Goal: Information Seeking & Learning: Learn about a topic

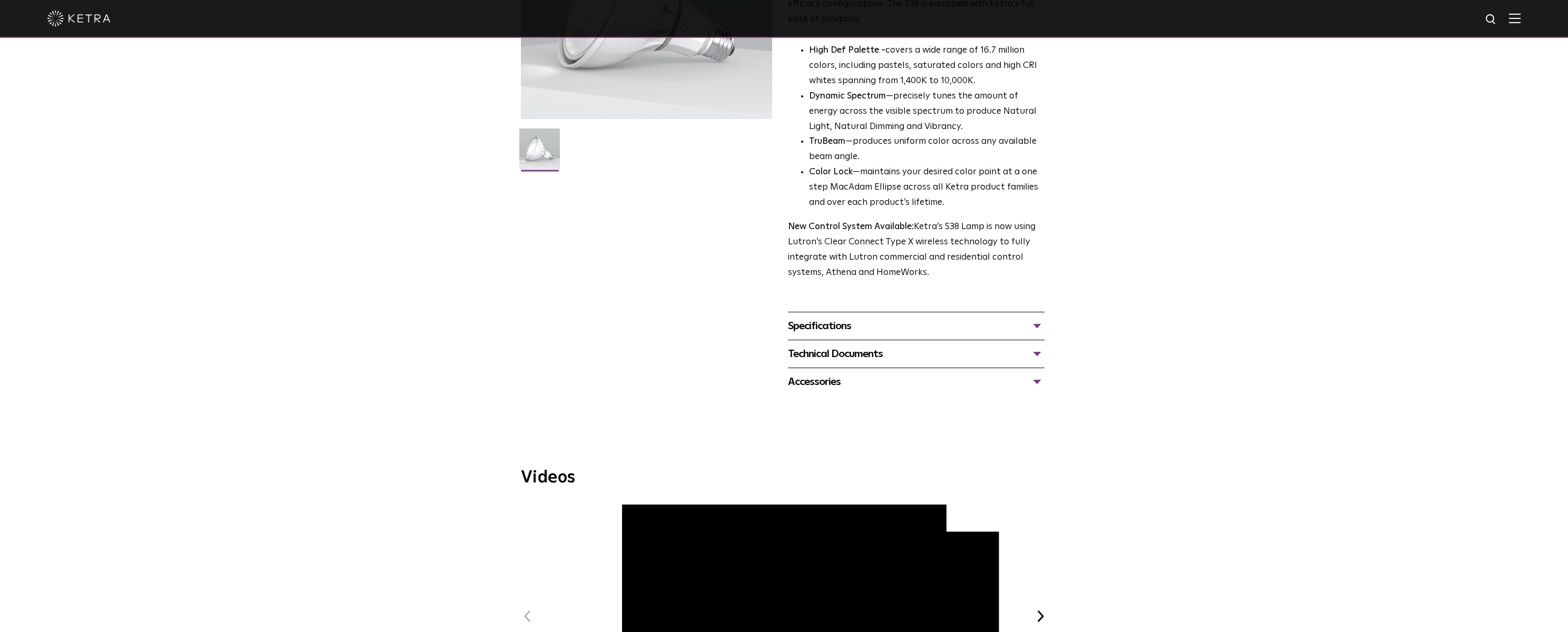
scroll to position [210, 0]
click at [875, 329] on div "Specifications" at bounding box center [916, 324] width 256 height 17
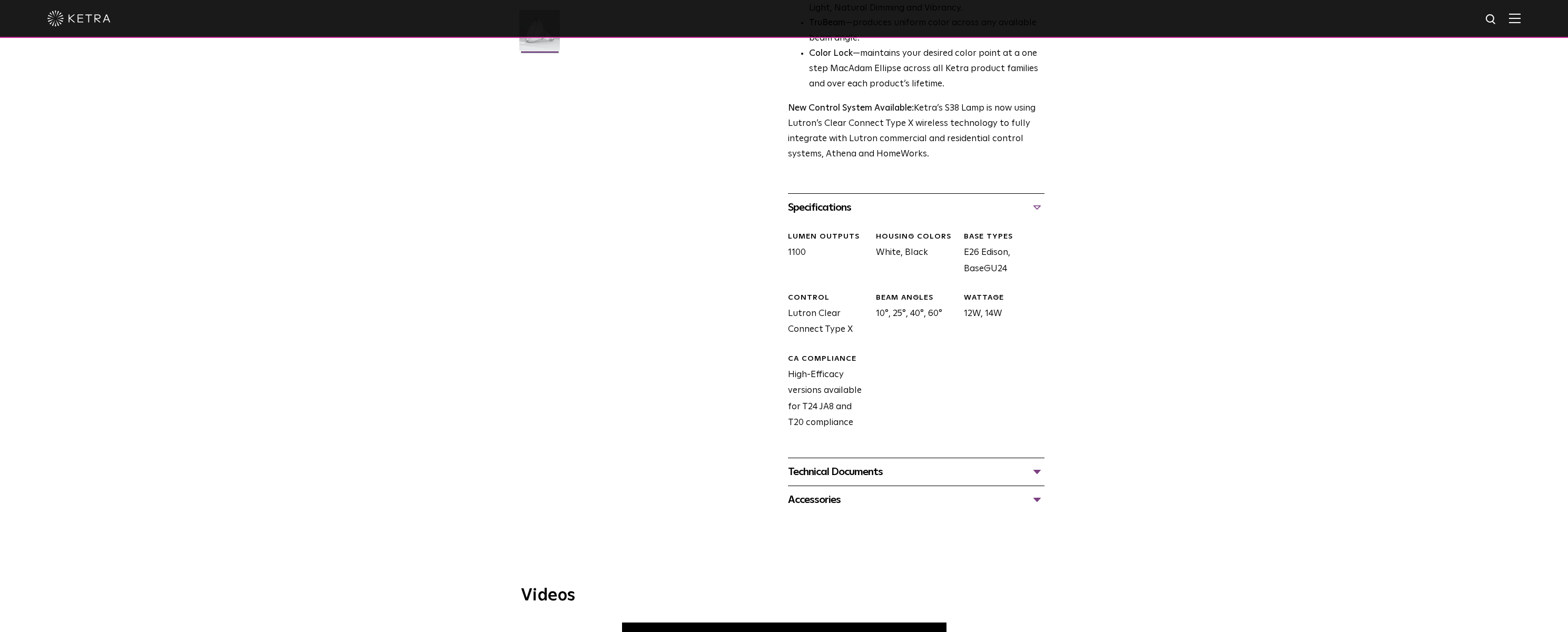
scroll to position [368, 0]
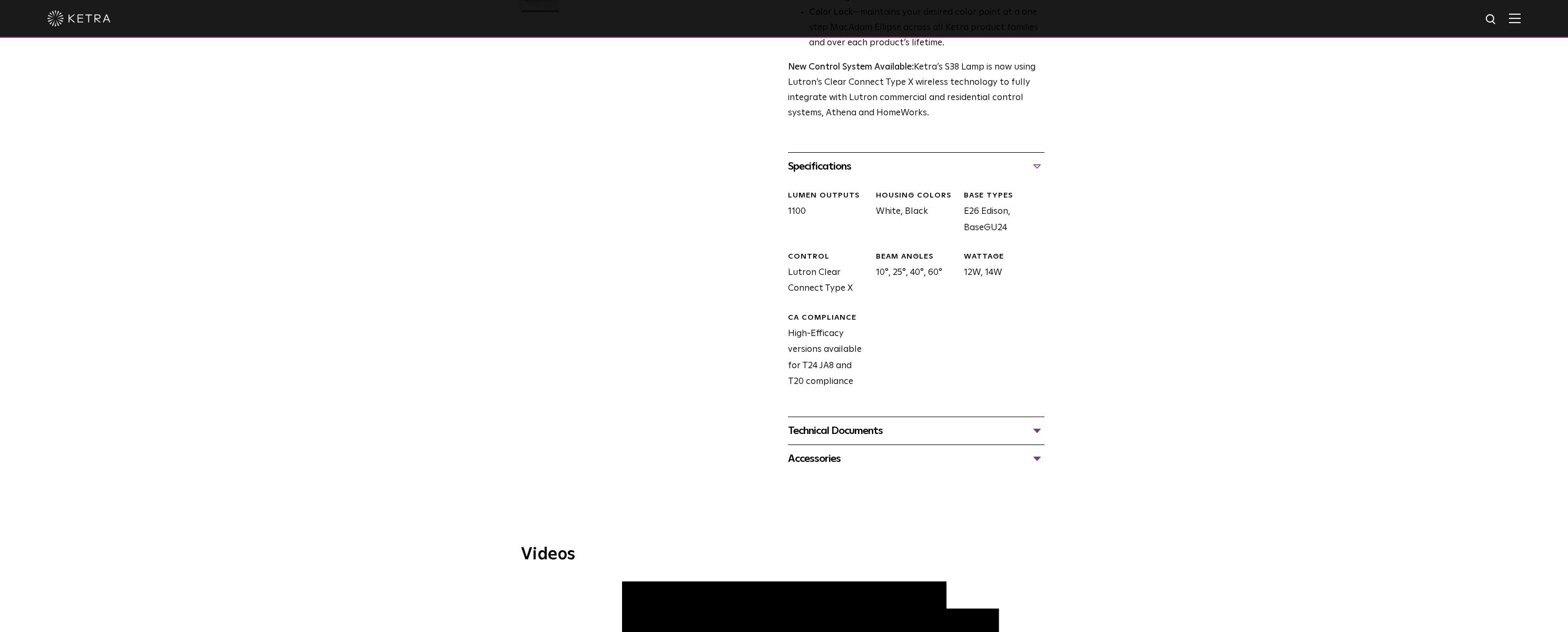
click at [881, 428] on div "Technical Documents" at bounding box center [916, 431] width 256 height 17
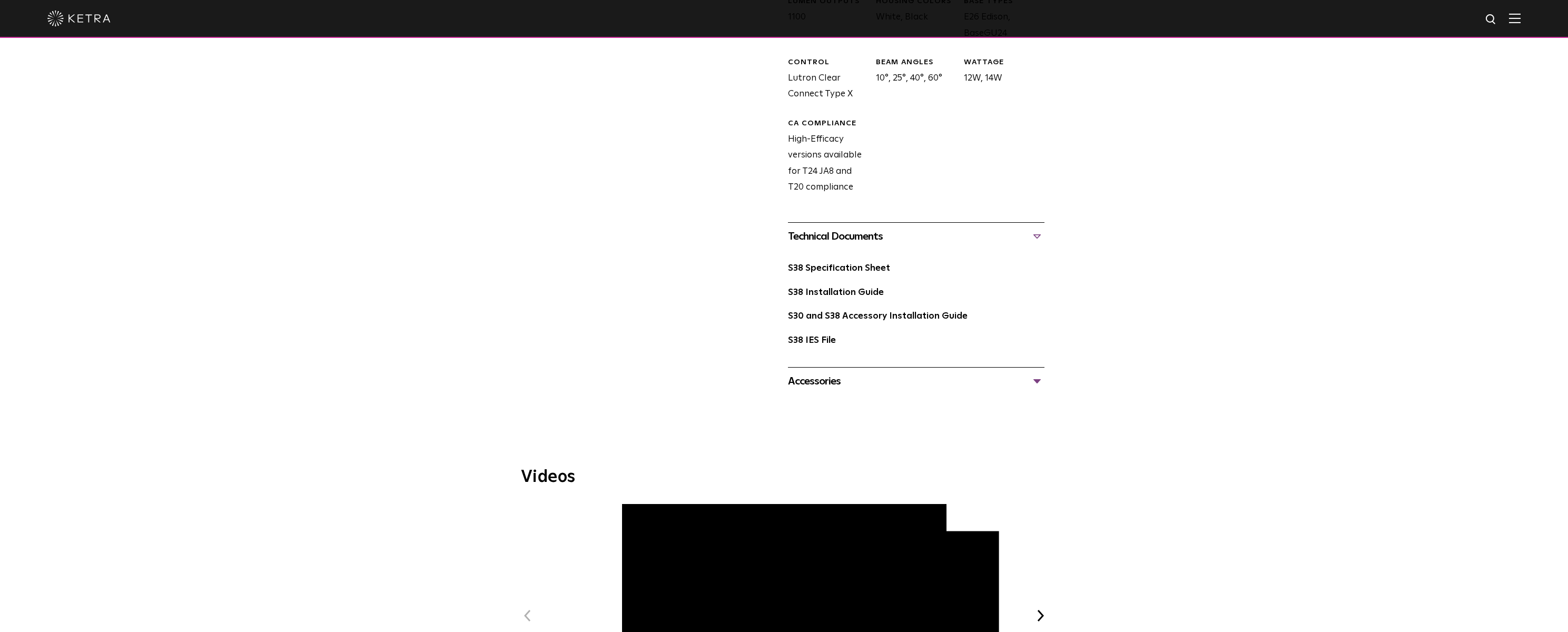
scroll to position [580, 0]
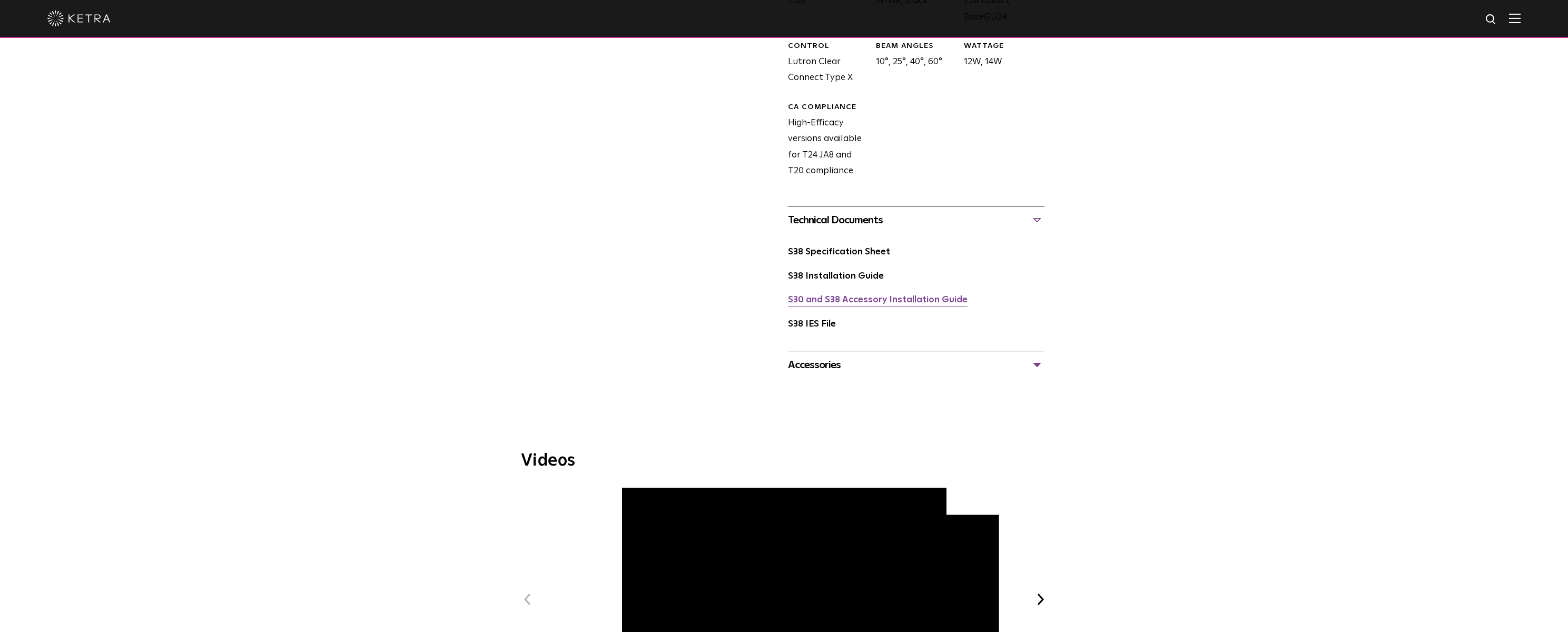
click at [883, 302] on link "S30 and S38 Accessory Installation Guide" at bounding box center [878, 300] width 179 height 9
drag, startPoint x: 805, startPoint y: 361, endPoint x: 817, endPoint y: 365, distance: 12.6
click at [806, 361] on div "Accessories" at bounding box center [916, 365] width 256 height 17
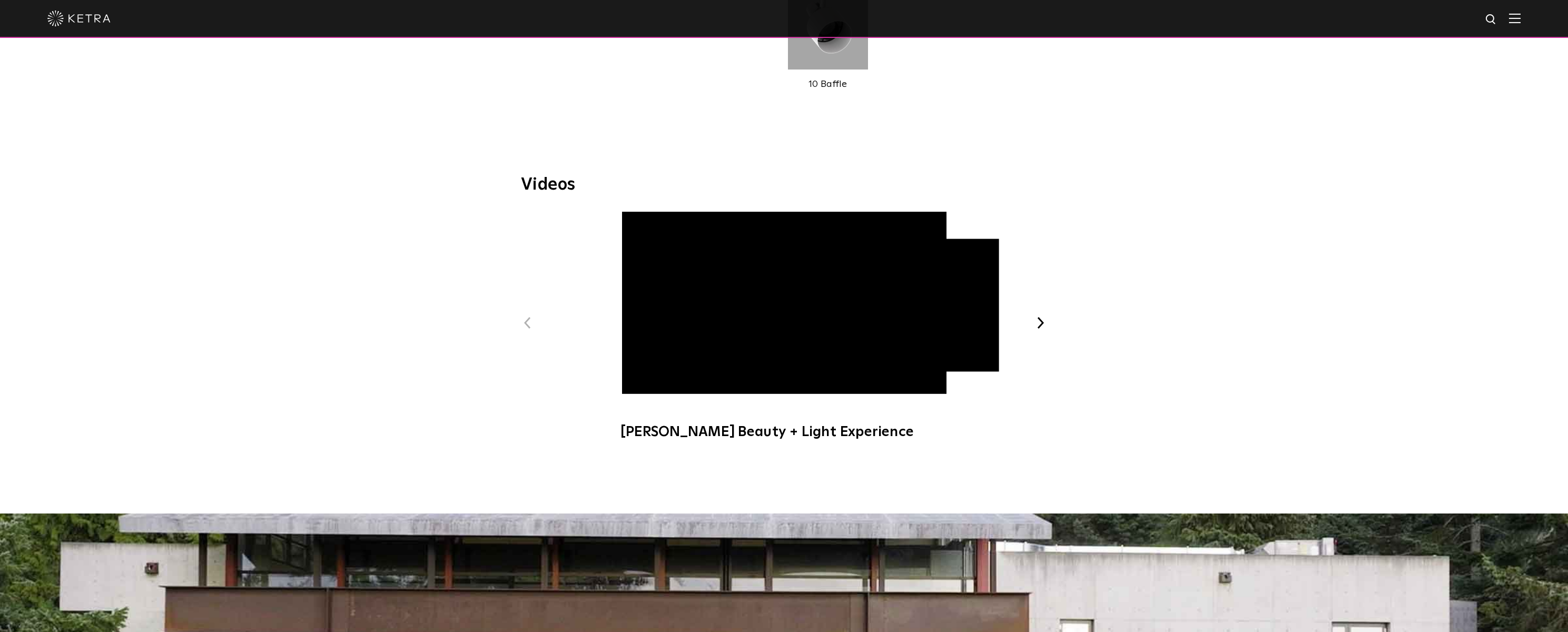
scroll to position [973, 0]
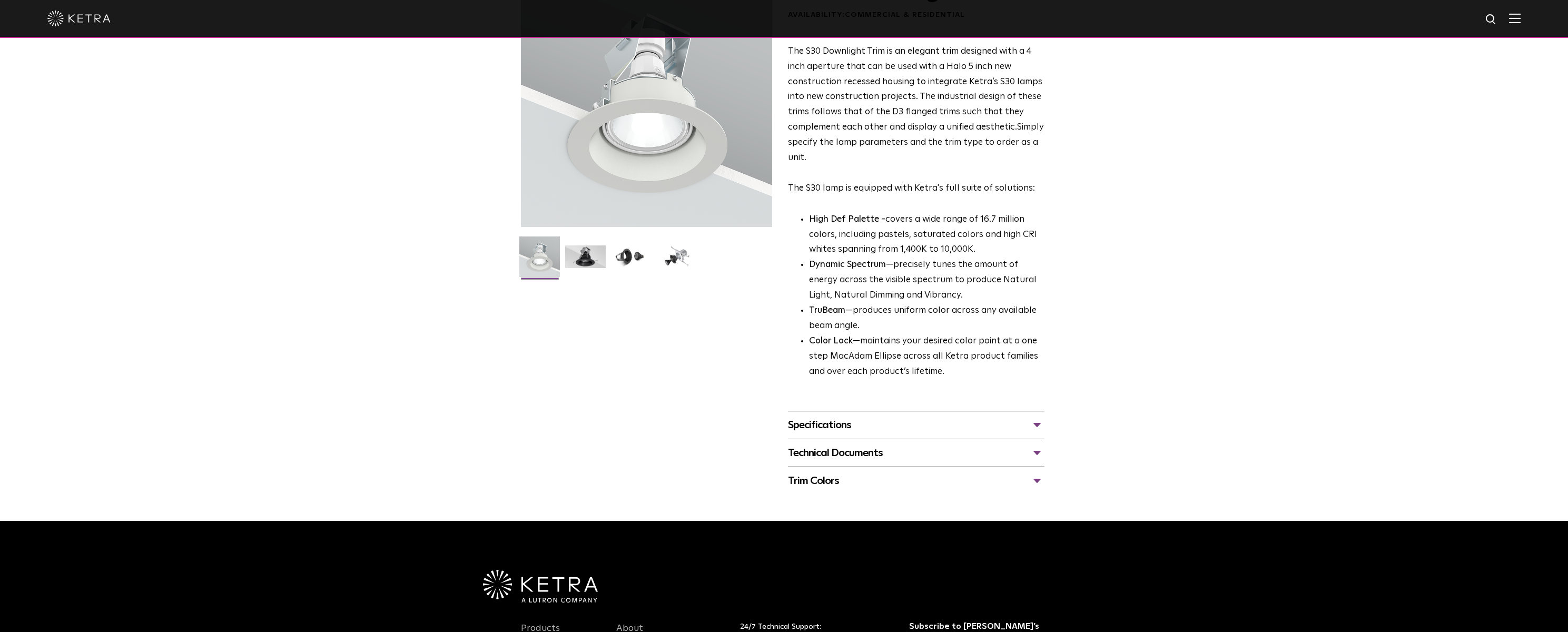
scroll to position [106, 0]
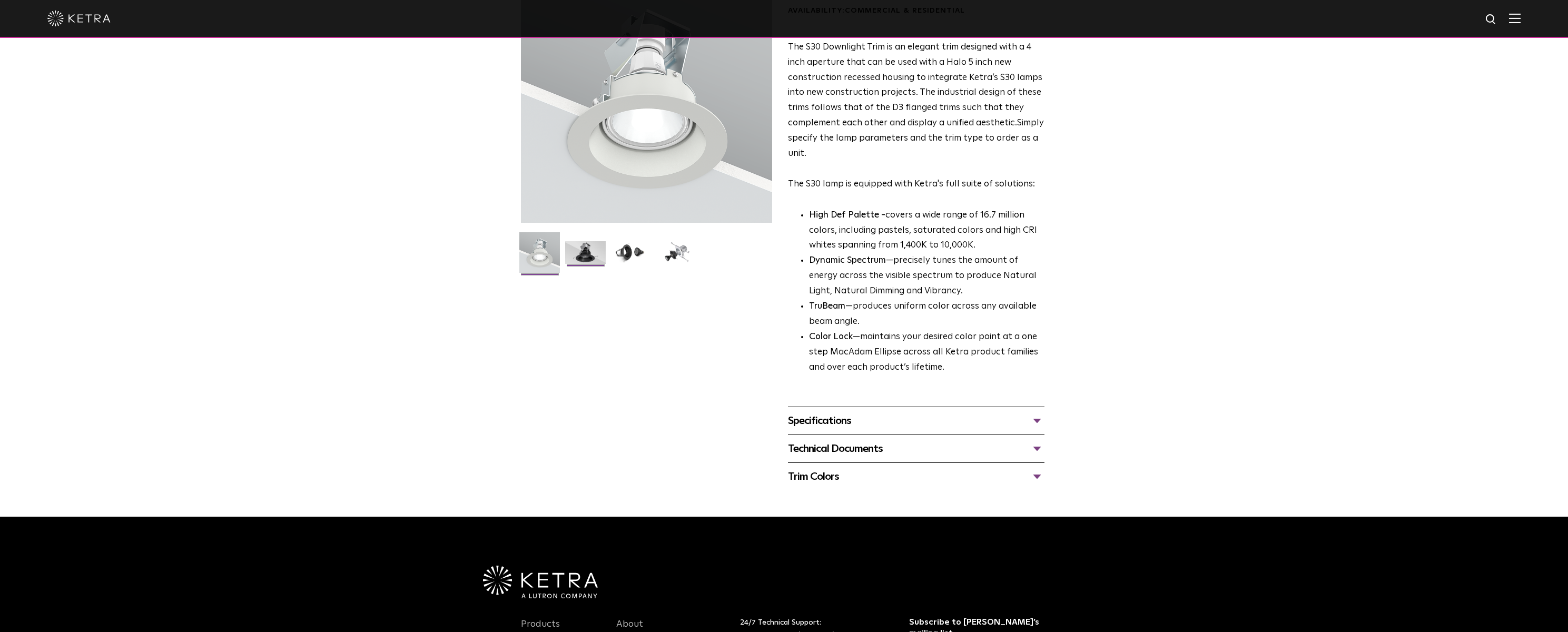
click at [589, 253] on img at bounding box center [585, 256] width 41 height 30
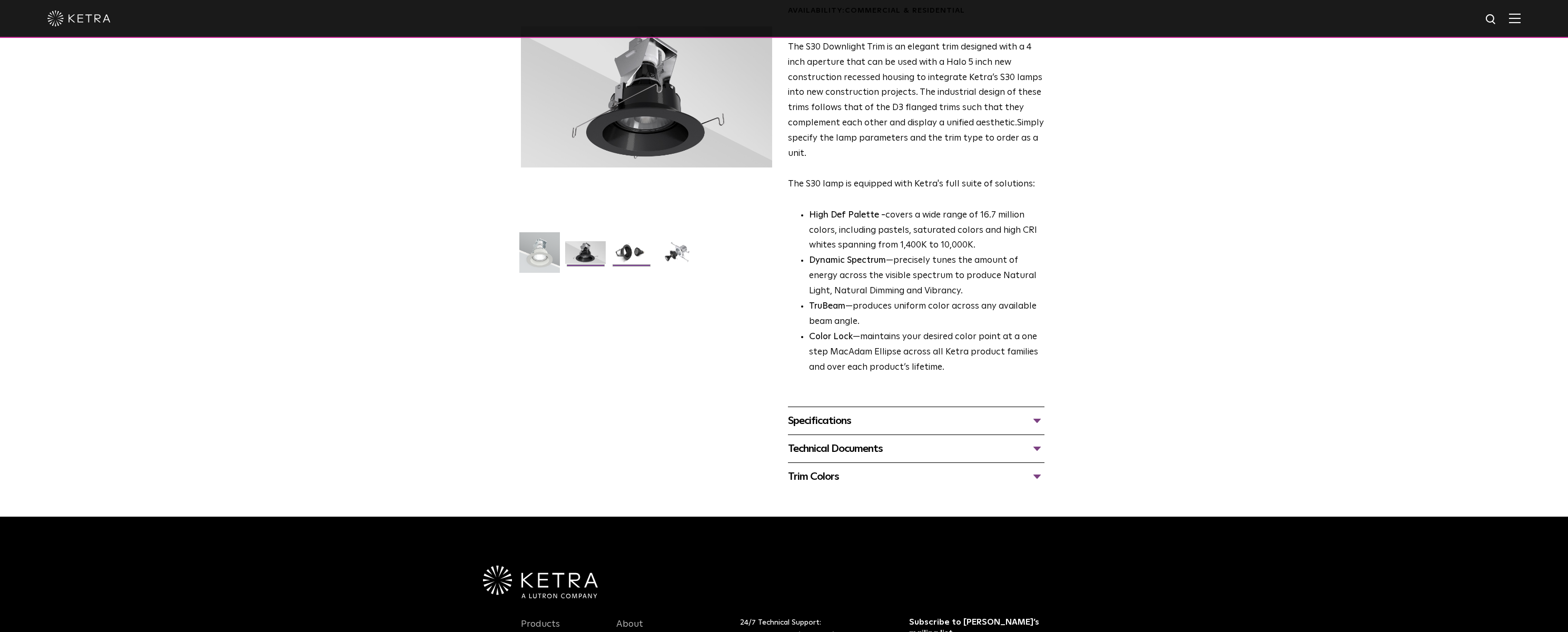
click at [625, 250] on img at bounding box center [631, 256] width 41 height 30
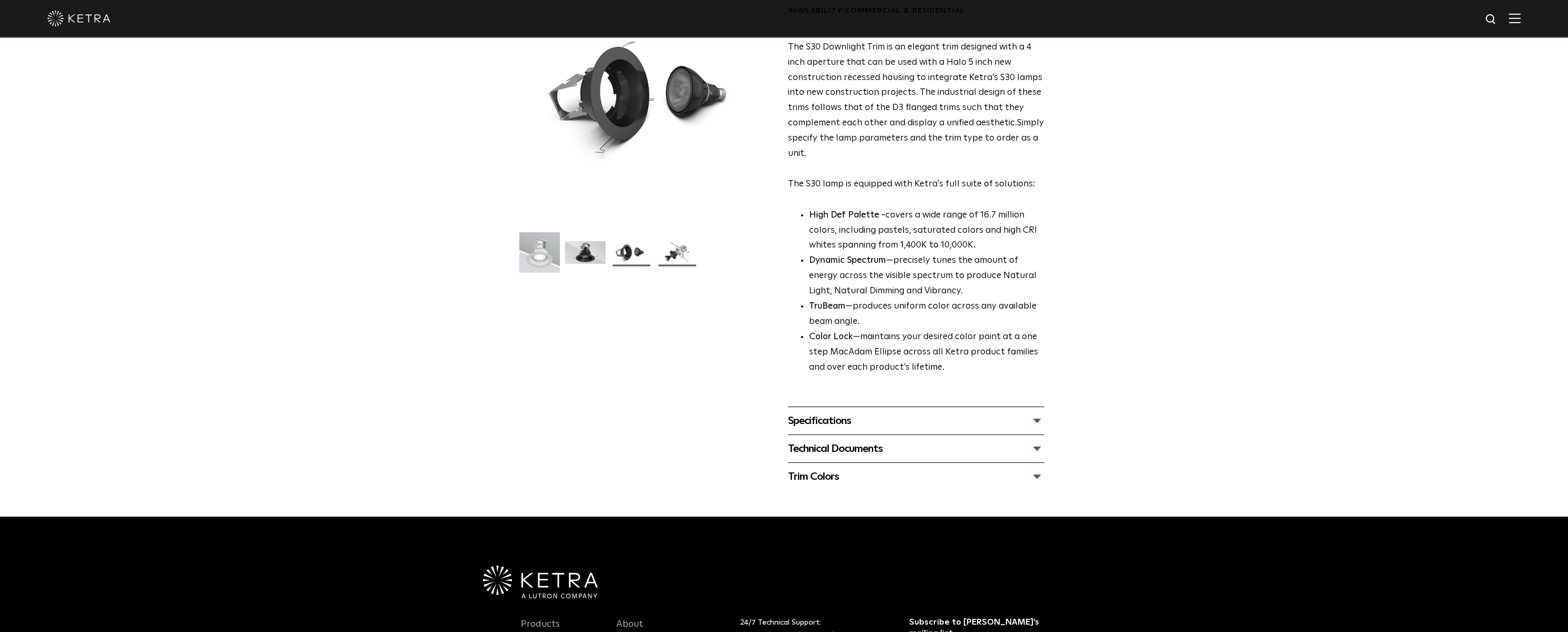
click at [676, 254] on img at bounding box center [677, 256] width 41 height 30
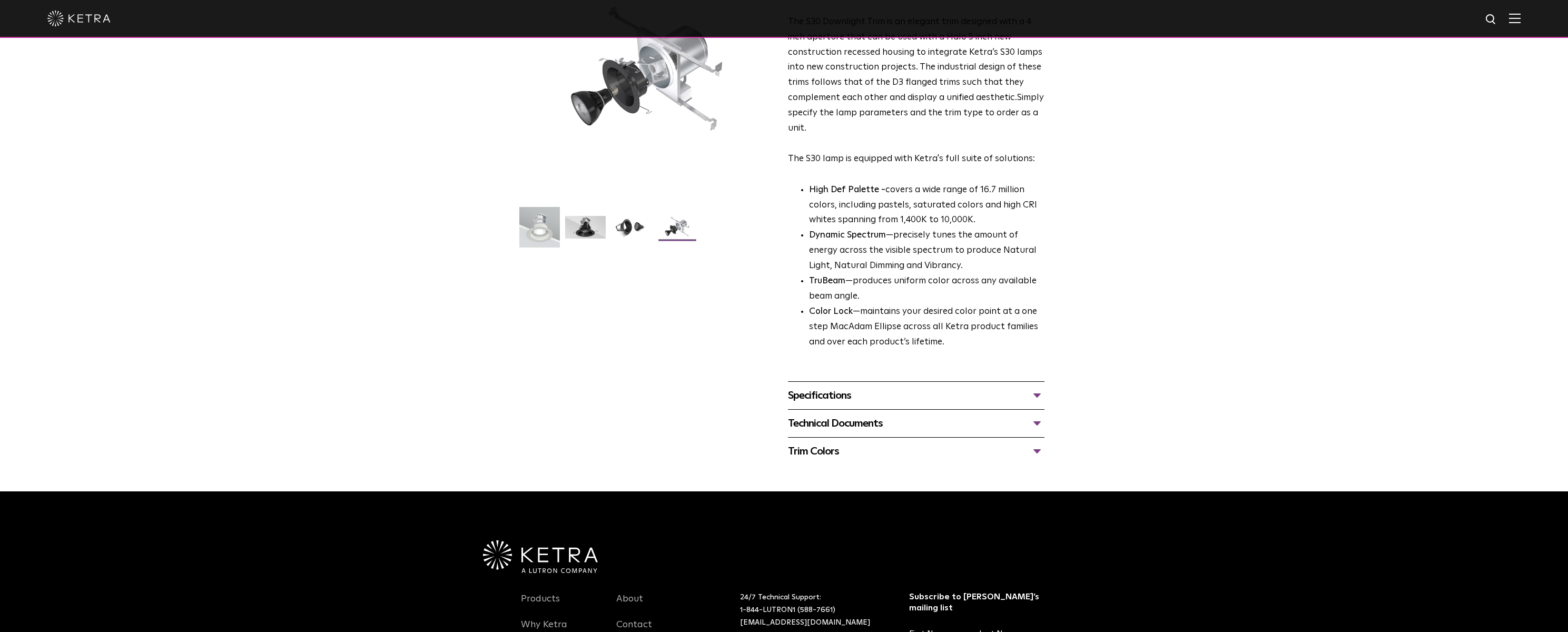
scroll to position [210, 0]
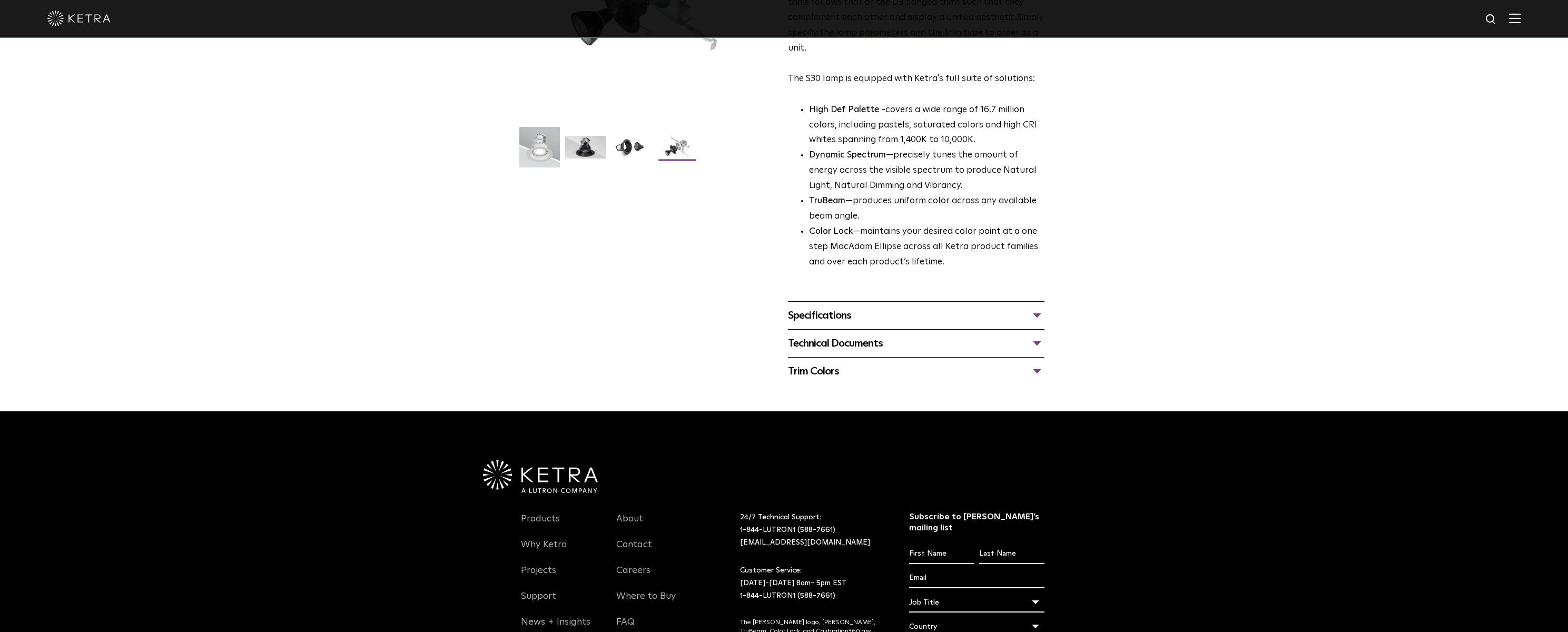
click at [807, 311] on div "Specifications" at bounding box center [916, 315] width 256 height 17
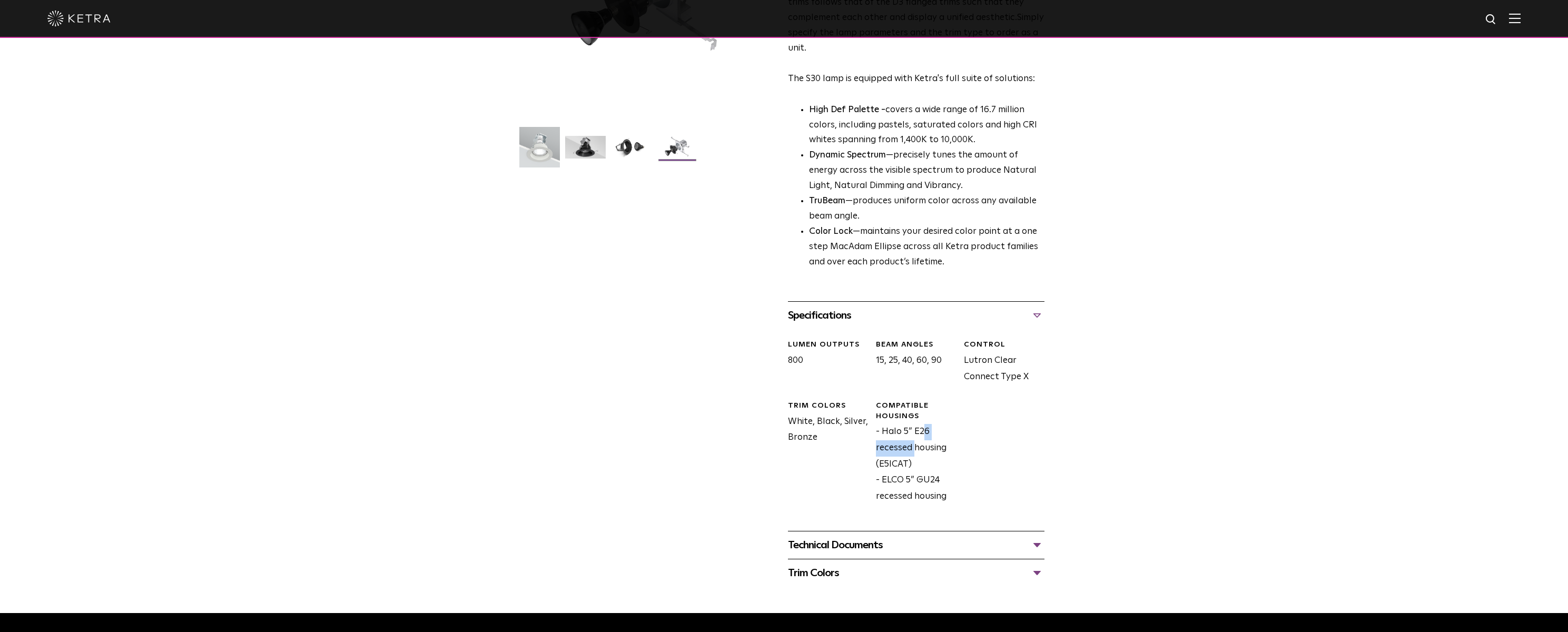
drag, startPoint x: 884, startPoint y: 433, endPoint x: 932, endPoint y: 425, distance: 48.7
click at [932, 425] on div "Compatible Housings - Halo 5” E26 recessed housing (E5ICAT) - ELCO 5” GU24 rece…" at bounding box center [912, 453] width 88 height 104
drag, startPoint x: 941, startPoint y: 482, endPoint x: 872, endPoint y: 483, distance: 69.0
click at [872, 483] on div "Compatible Housings - Halo 5” E26 recessed housing (E5ICAT) - ELCO 5” GU24 rece…" at bounding box center [912, 453] width 88 height 104
copy div "- ELCO 5” GU24"
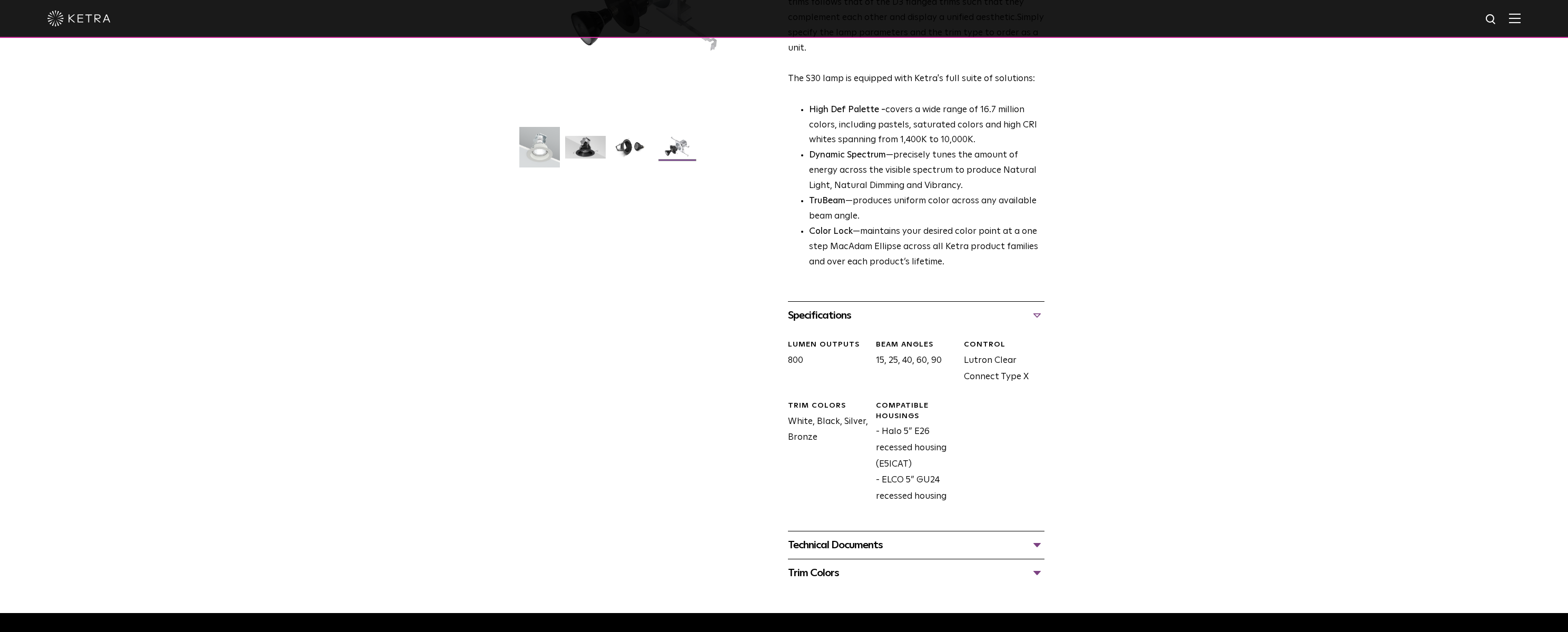
click at [863, 540] on div "Technical Documents" at bounding box center [916, 545] width 256 height 17
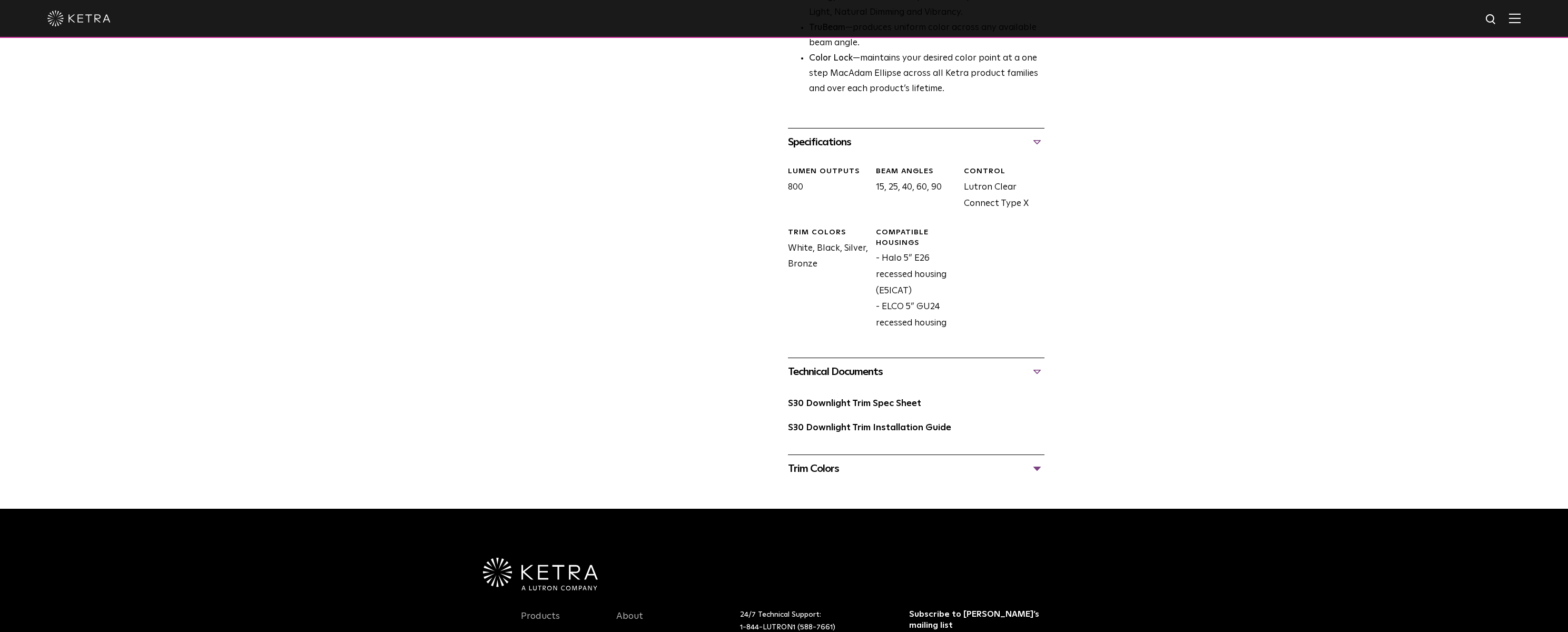
scroll to position [422, 0]
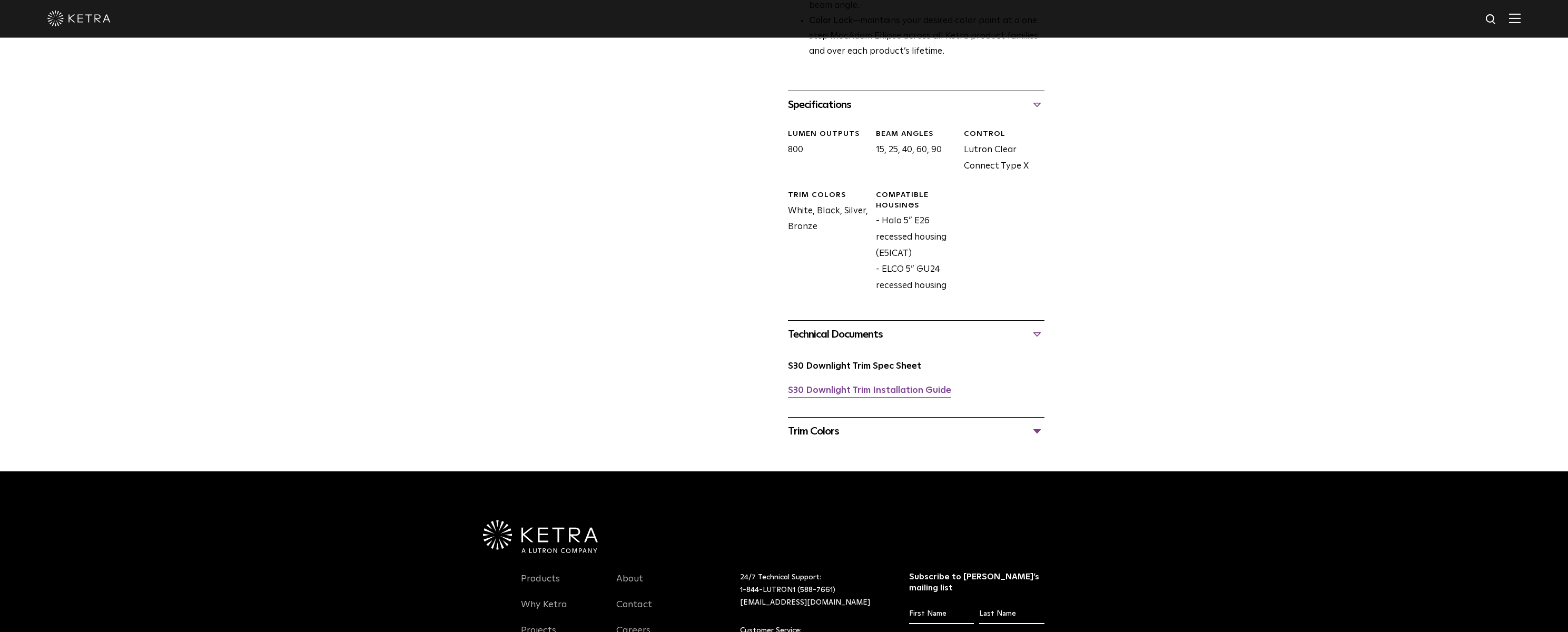
click at [866, 394] on link "S30 Downlight Trim Installation Guide" at bounding box center [870, 390] width 163 height 9
click at [832, 435] on div "Trim Colors" at bounding box center [916, 431] width 256 height 17
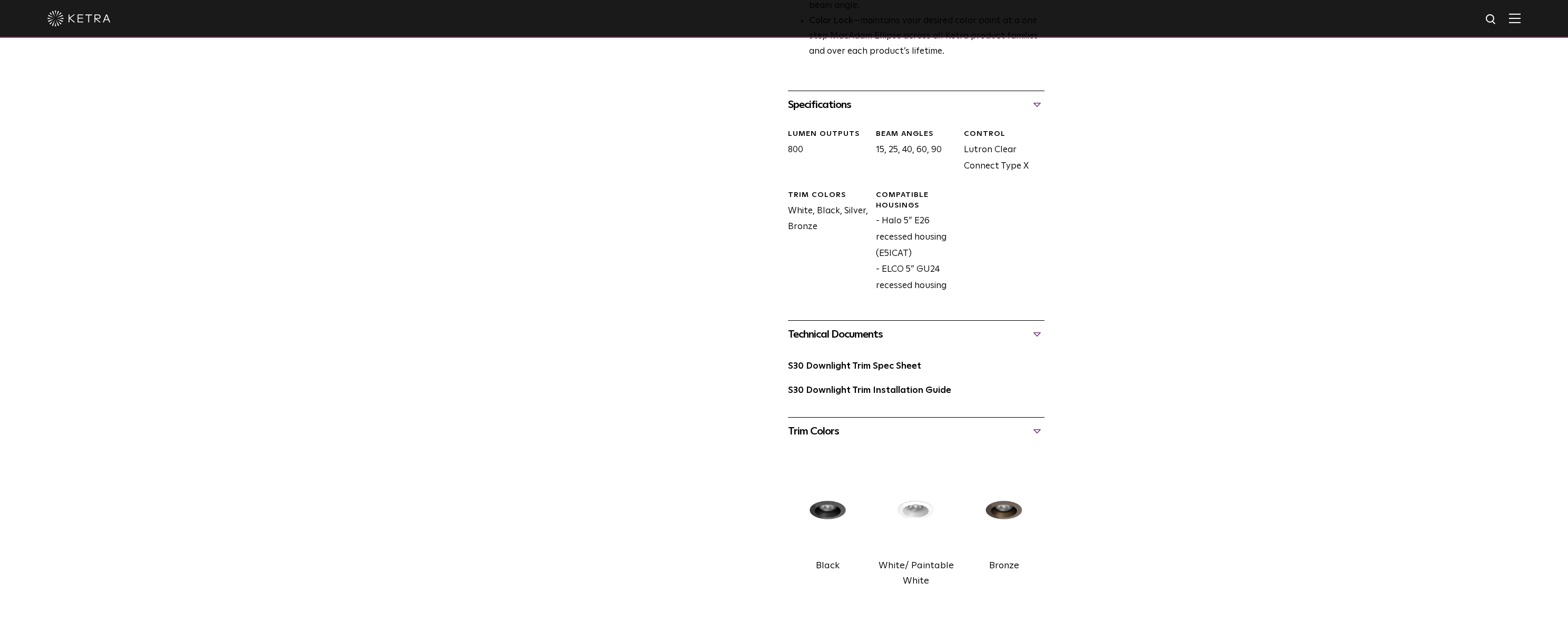
click at [911, 506] on img at bounding box center [916, 511] width 80 height 89
click at [822, 367] on link "S30 Downlight Trim Spec Sheet" at bounding box center [855, 367] width 133 height 9
drag, startPoint x: 882, startPoint y: 269, endPoint x: 940, endPoint y: 269, distance: 58.0
click at [940, 269] on div "Compatible Housings - Halo 5” E26 recessed housing (E5ICAT) - ELCO 5” GU24 rece…" at bounding box center [912, 242] width 88 height 104
copy div "ELCO 5” GU24"
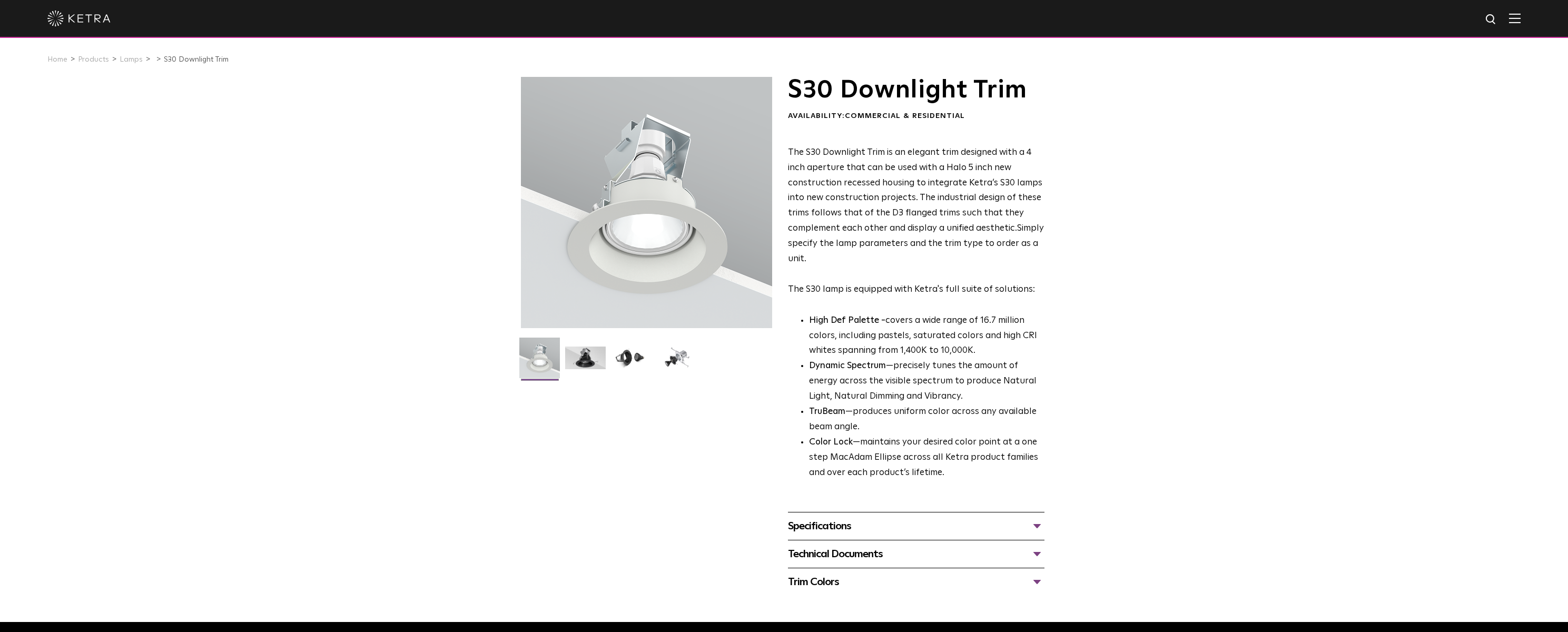
click at [989, 371] on li "Dynamic Spectrum —precisely tunes the amount of energy across the visible spect…" at bounding box center [927, 381] width 236 height 46
click at [843, 446] on strong "Color Lock" at bounding box center [830, 442] width 43 height 9
drag, startPoint x: 932, startPoint y: 444, endPoint x: 951, endPoint y: 444, distance: 19.0
click at [932, 444] on li "Color Lock —maintains your desired color point at a one step MacAdam Ellipse ac…" at bounding box center [927, 458] width 236 height 46
click at [973, 444] on li "Color Lock —maintains your desired color point at a one step MacAdam Ellipse ac…" at bounding box center [927, 458] width 236 height 46
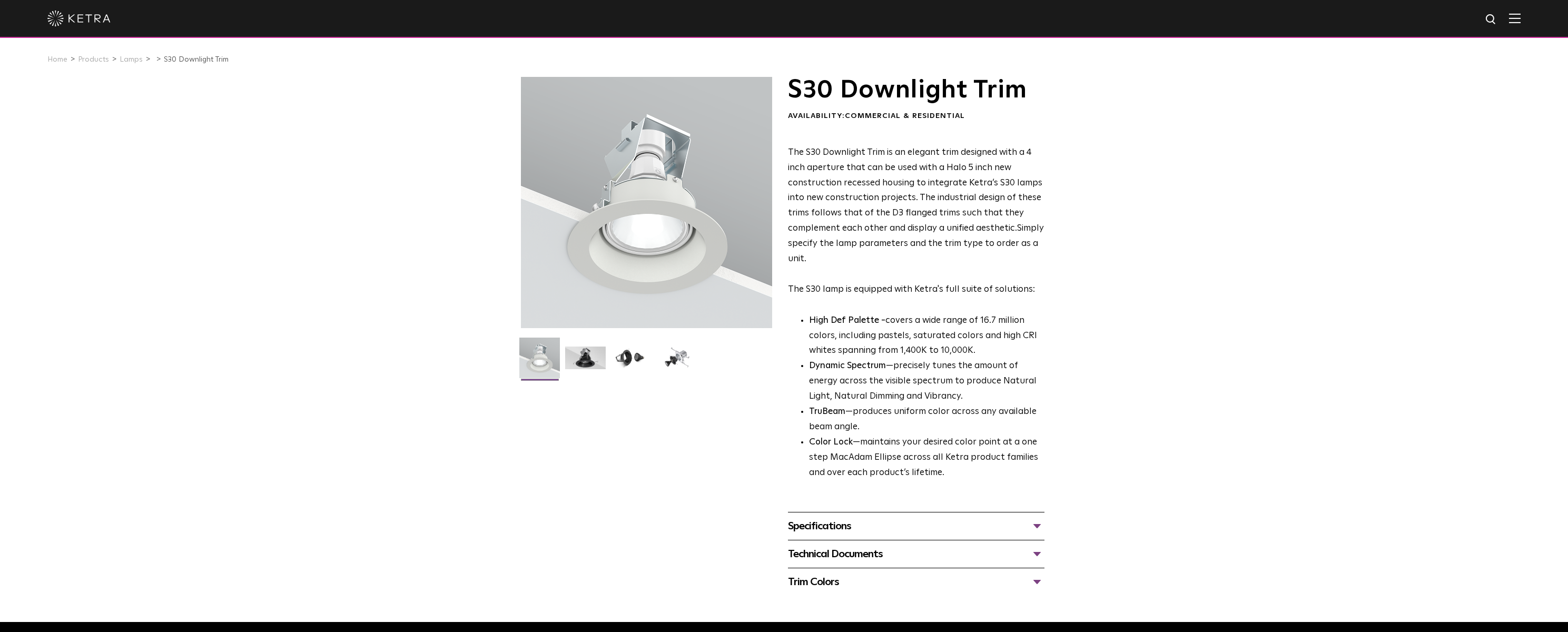
click at [887, 528] on div "Specifications" at bounding box center [916, 526] width 256 height 17
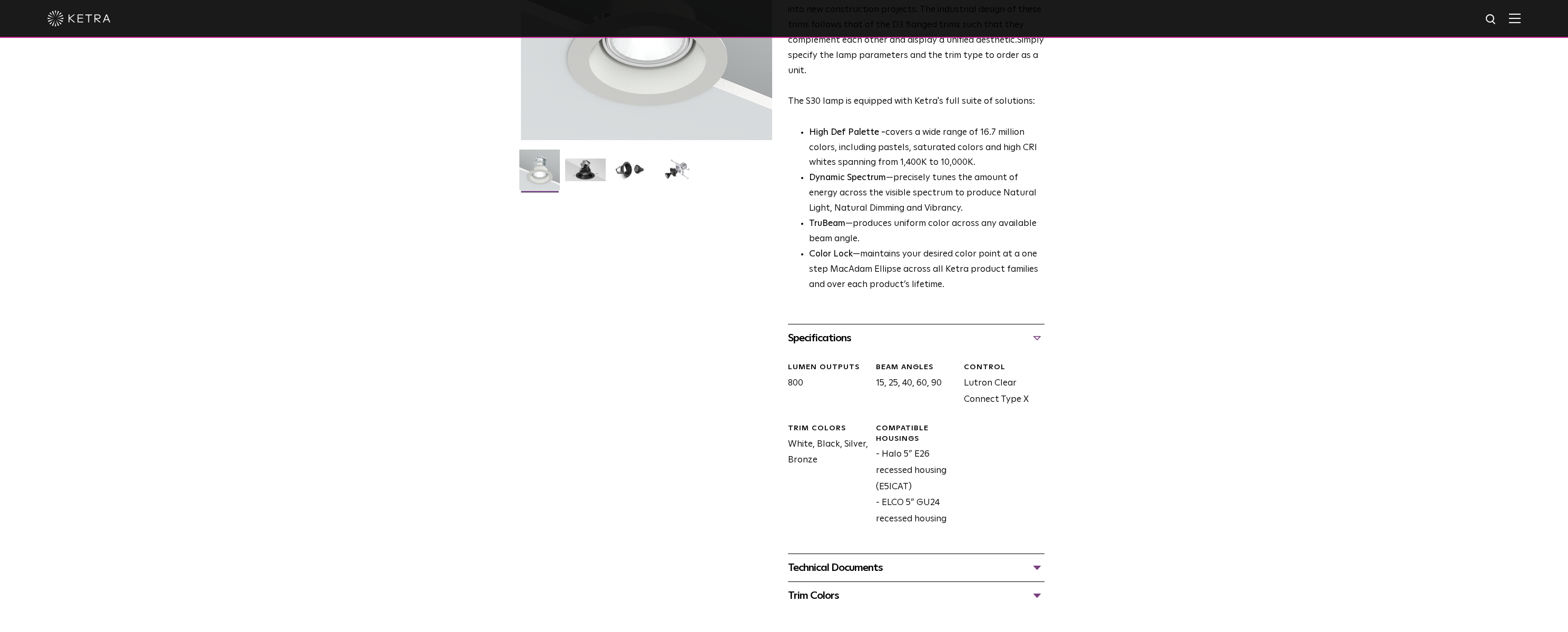
scroll to position [264, 0]
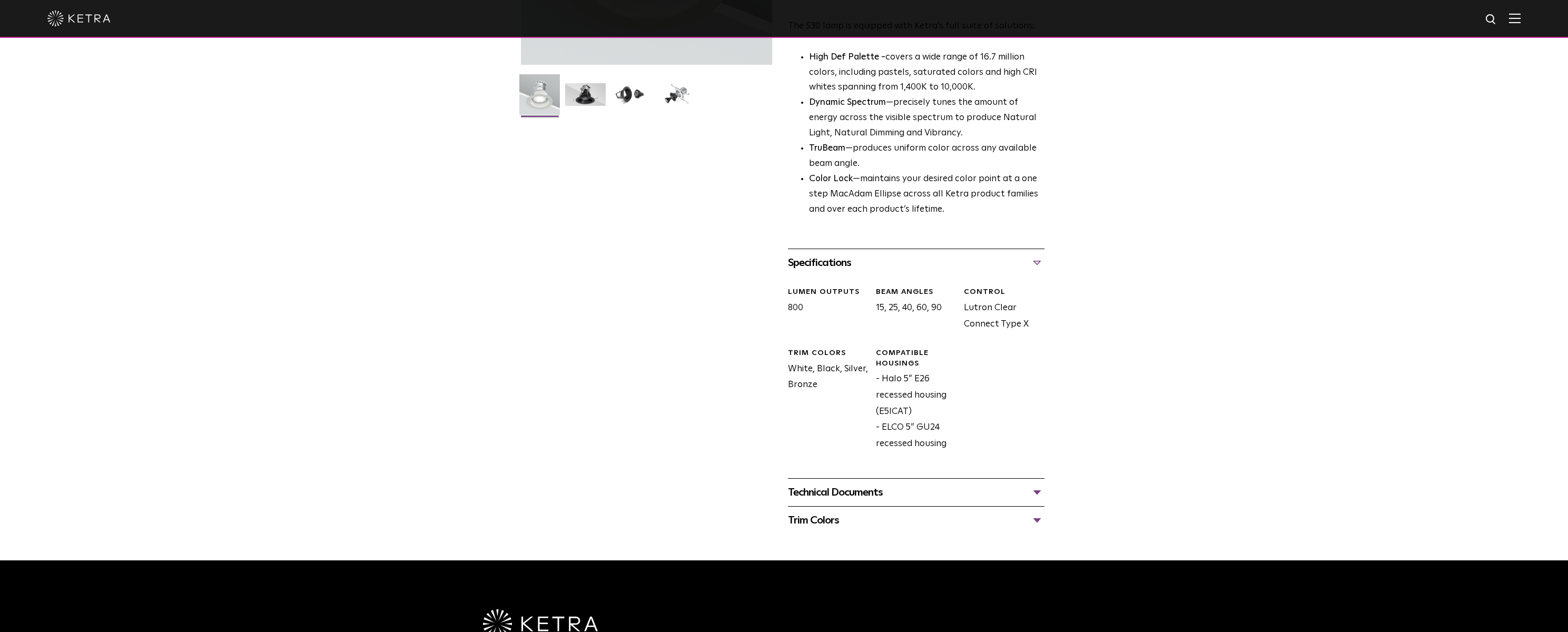
click at [824, 491] on div "Technical Documents" at bounding box center [916, 492] width 256 height 17
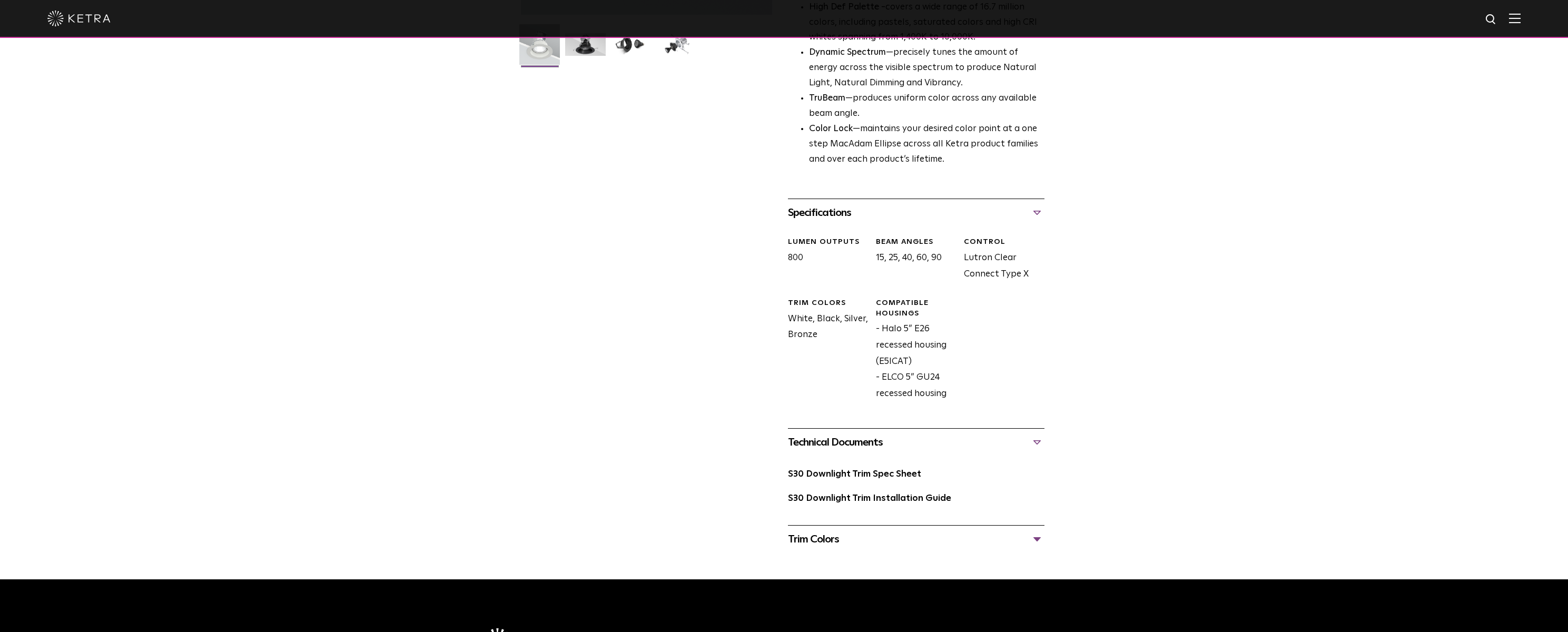
scroll to position [316, 0]
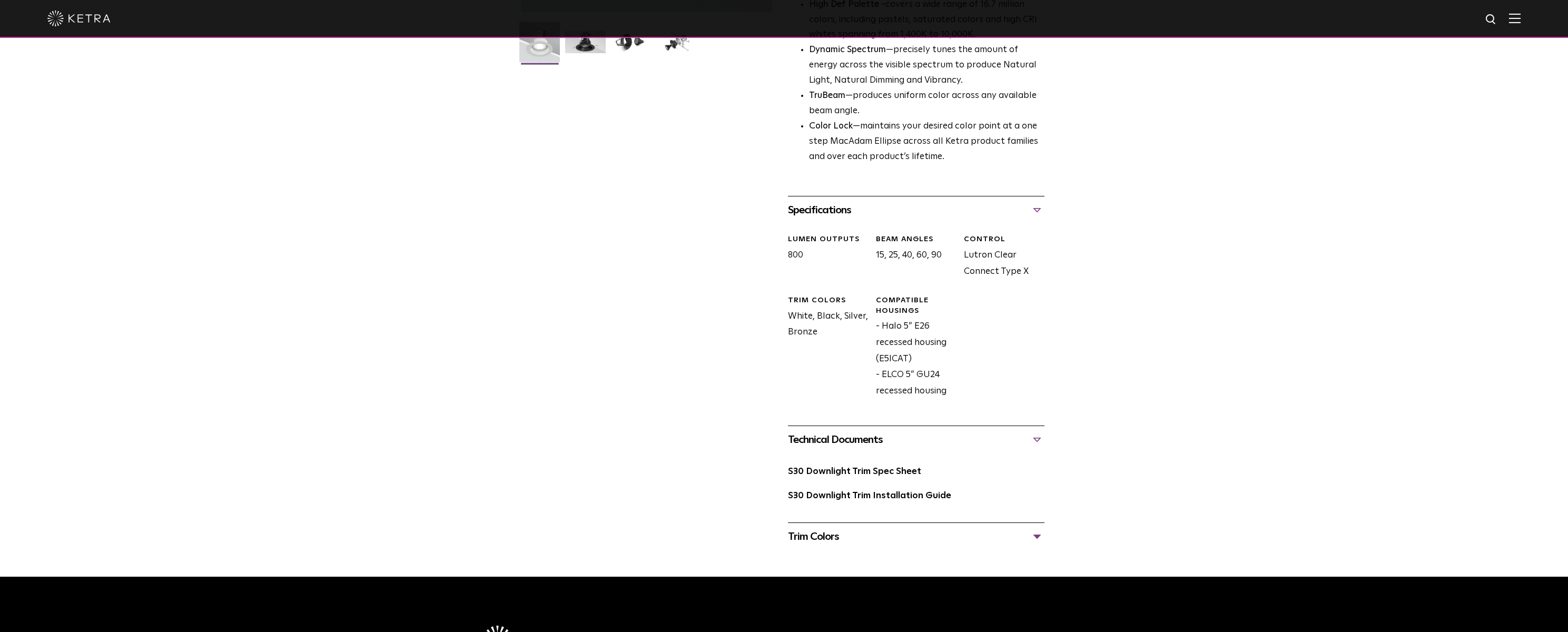
click at [817, 536] on div "Trim Colors" at bounding box center [916, 537] width 256 height 17
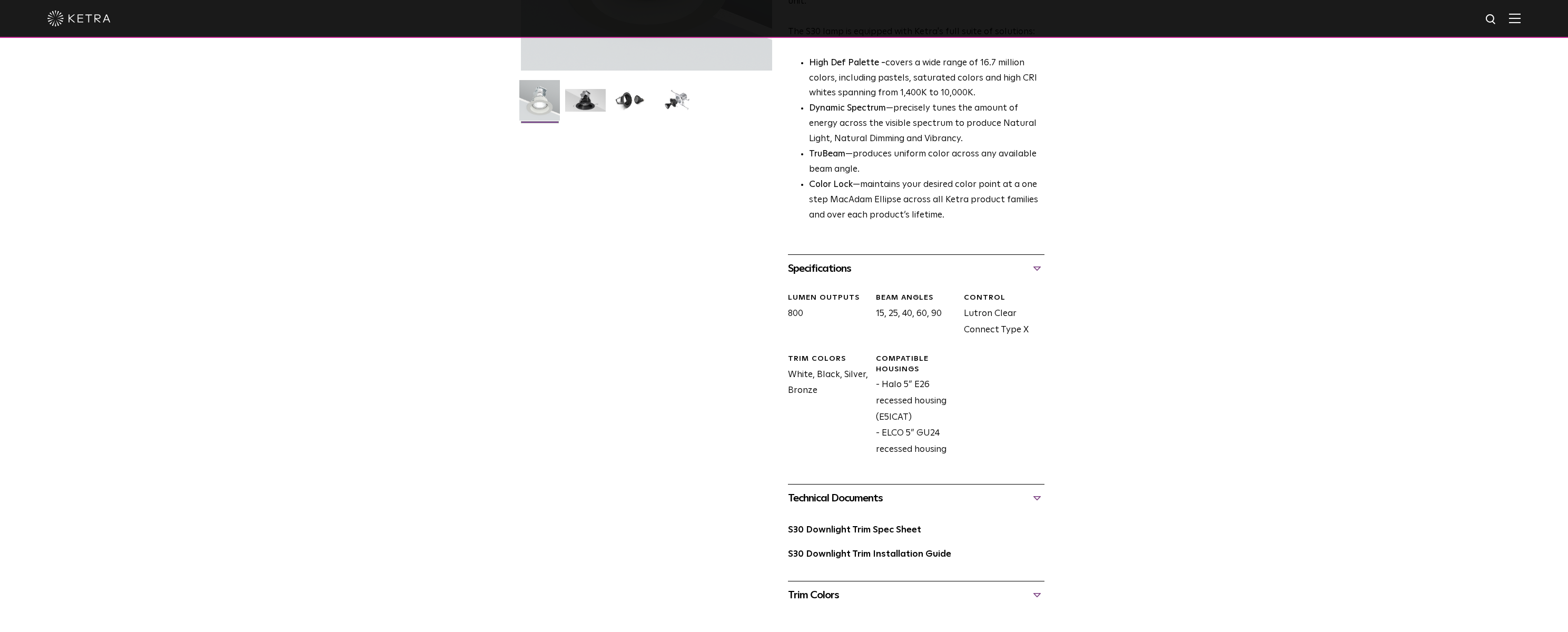
scroll to position [264, 0]
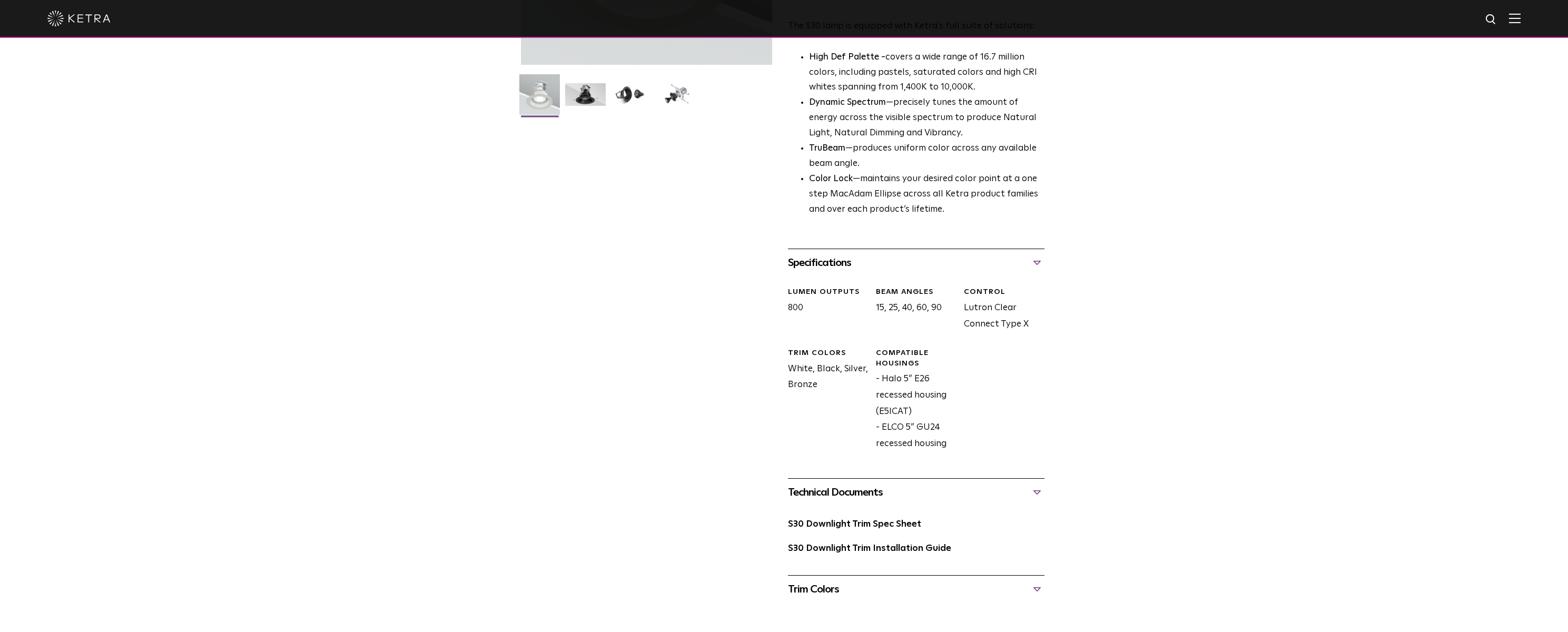
drag, startPoint x: 907, startPoint y: 414, endPoint x: 878, endPoint y: 412, distance: 29.1
click at [878, 412] on div "Compatible Housings - Halo 5” E26 recessed housing (E5ICAT) - ELCO 5” GU24 rece…" at bounding box center [912, 400] width 88 height 104
copy div "E5ICAT"
click at [843, 444] on div "Trim Colors White, Black, Silver, Bronze" at bounding box center [824, 400] width 88 height 104
drag, startPoint x: 883, startPoint y: 380, endPoint x: 930, endPoint y: 380, distance: 47.0
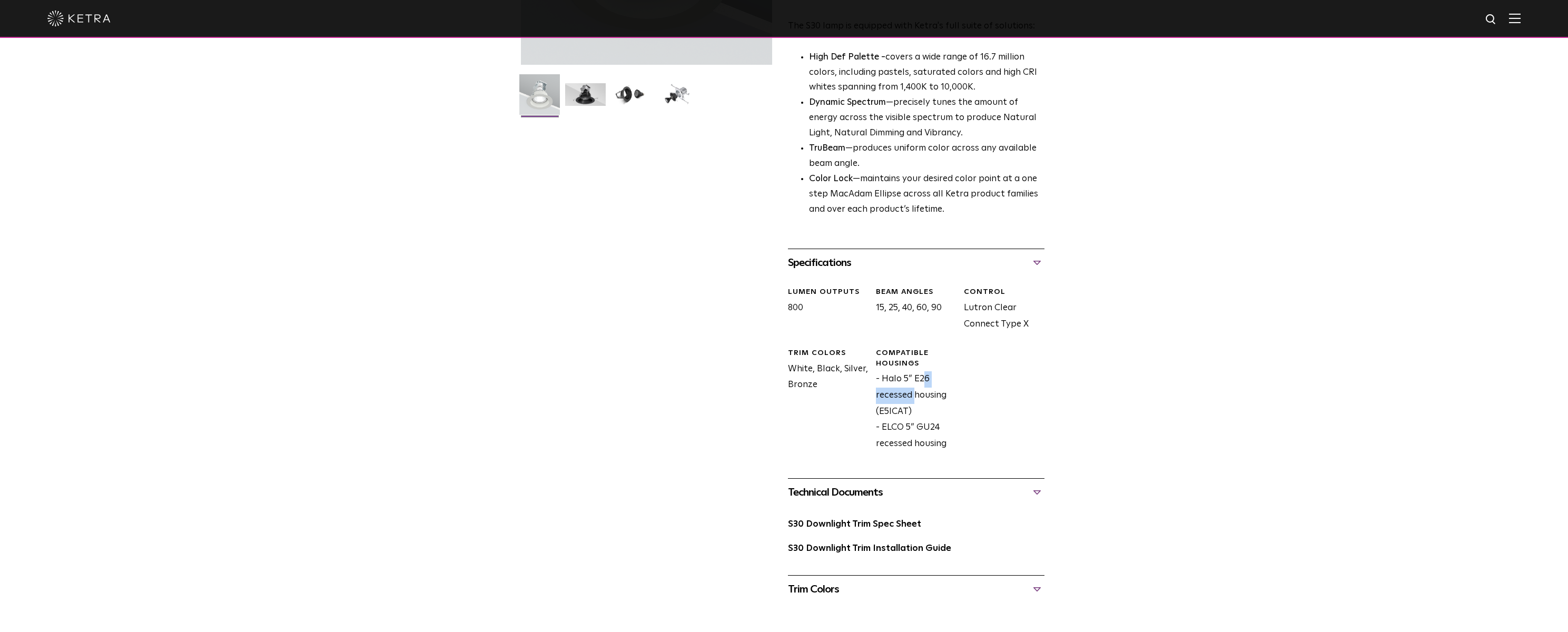
click at [930, 380] on div "Compatible Housings - Halo 5” E26 recessed housing (E5ICAT) - ELCO 5” GU24 rece…" at bounding box center [912, 400] width 88 height 104
copy div "Halo 5” E26"
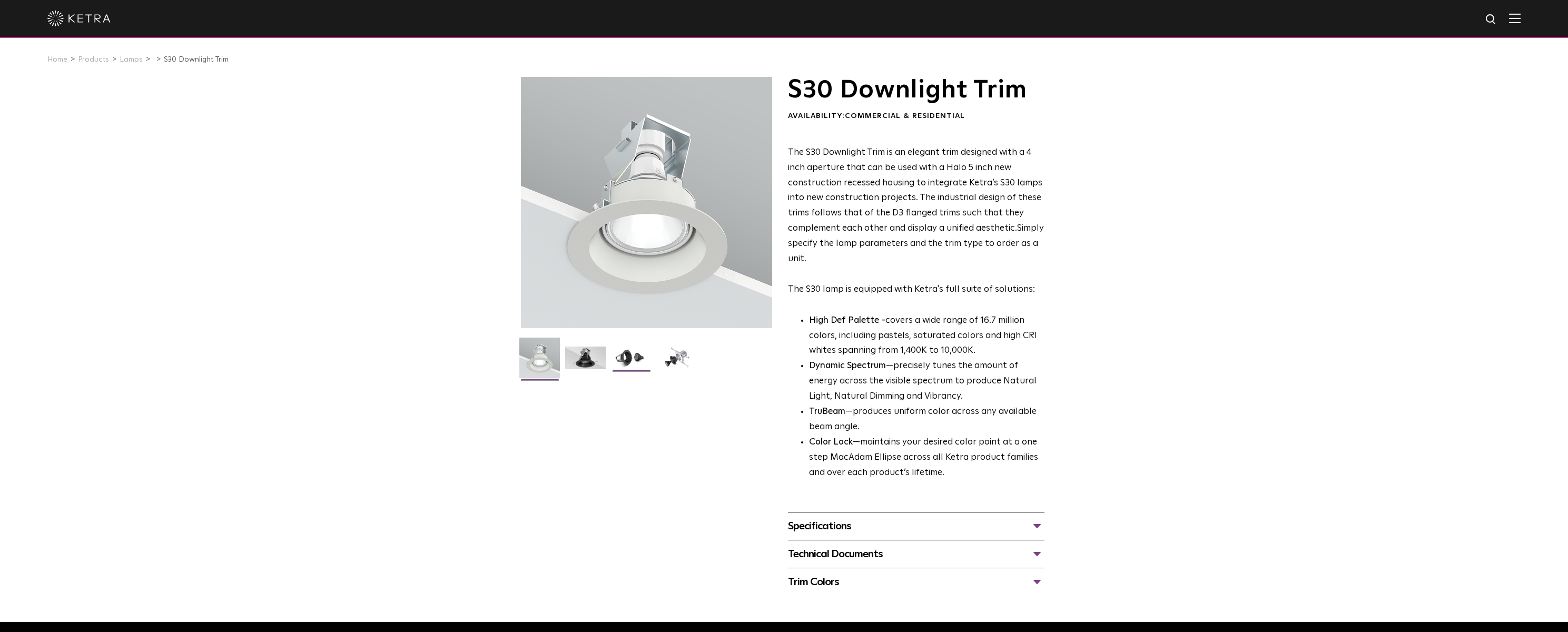
click at [633, 363] on img at bounding box center [631, 361] width 41 height 30
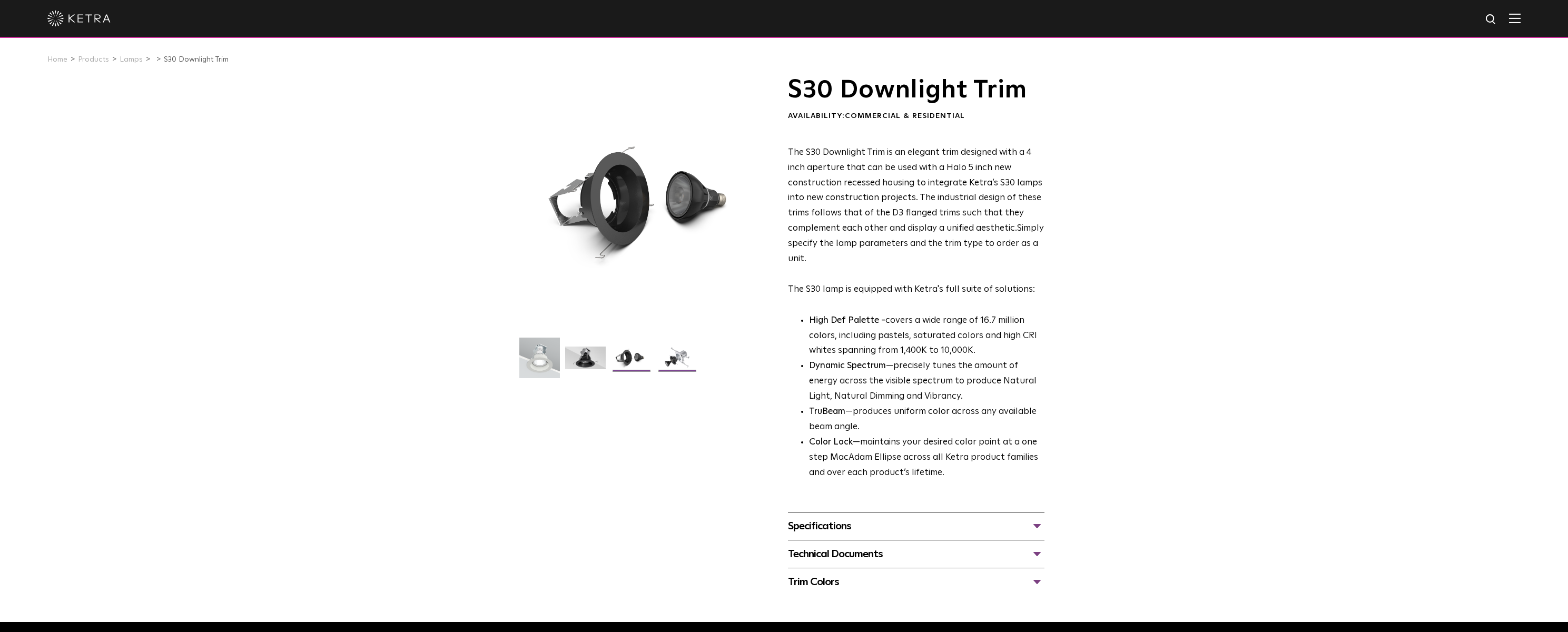
click at [682, 357] on img at bounding box center [677, 361] width 41 height 30
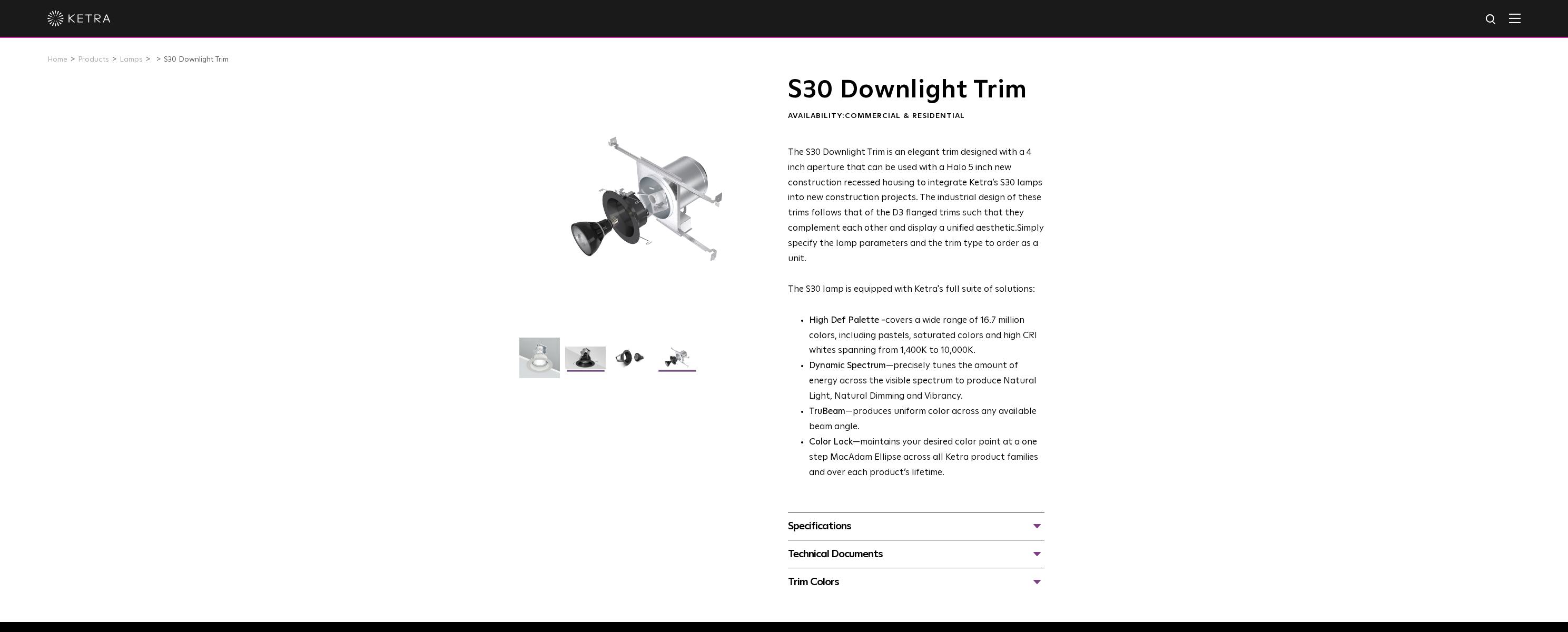
click at [591, 356] on img at bounding box center [585, 361] width 41 height 30
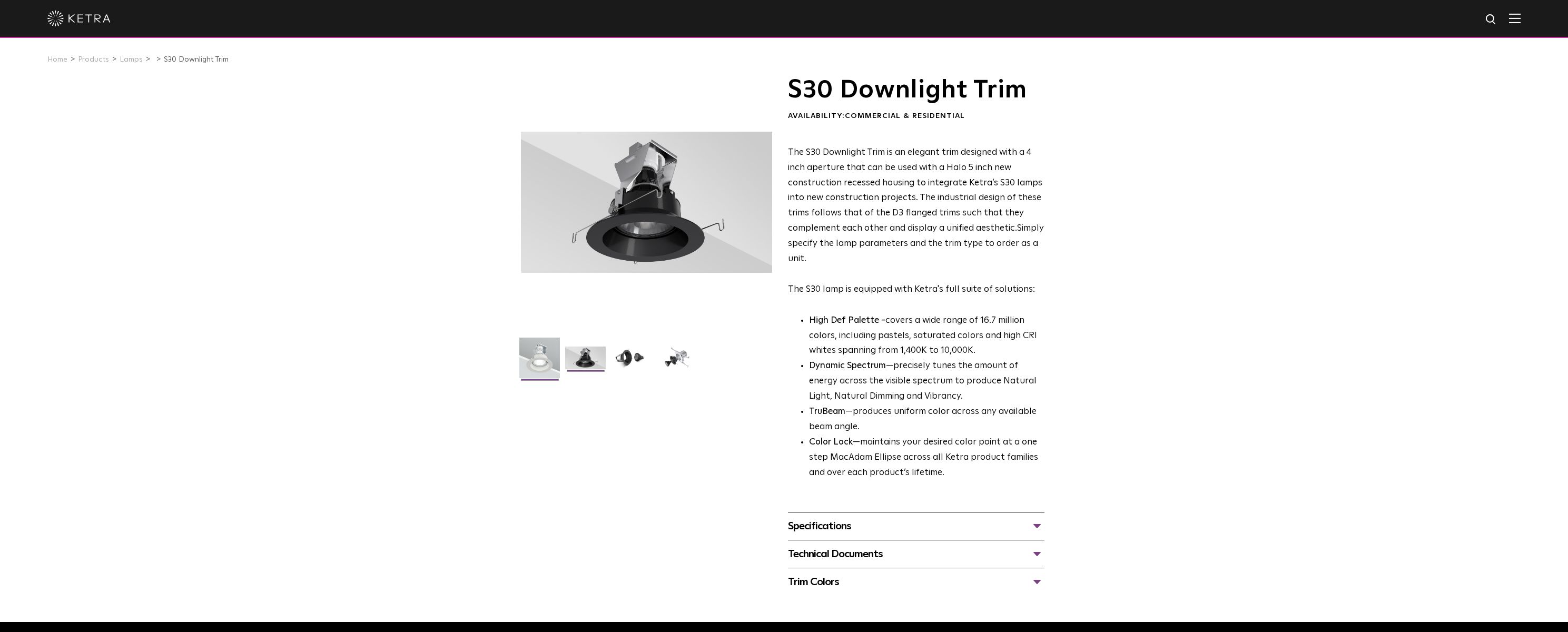
click at [547, 362] on img at bounding box center [540, 361] width 41 height 49
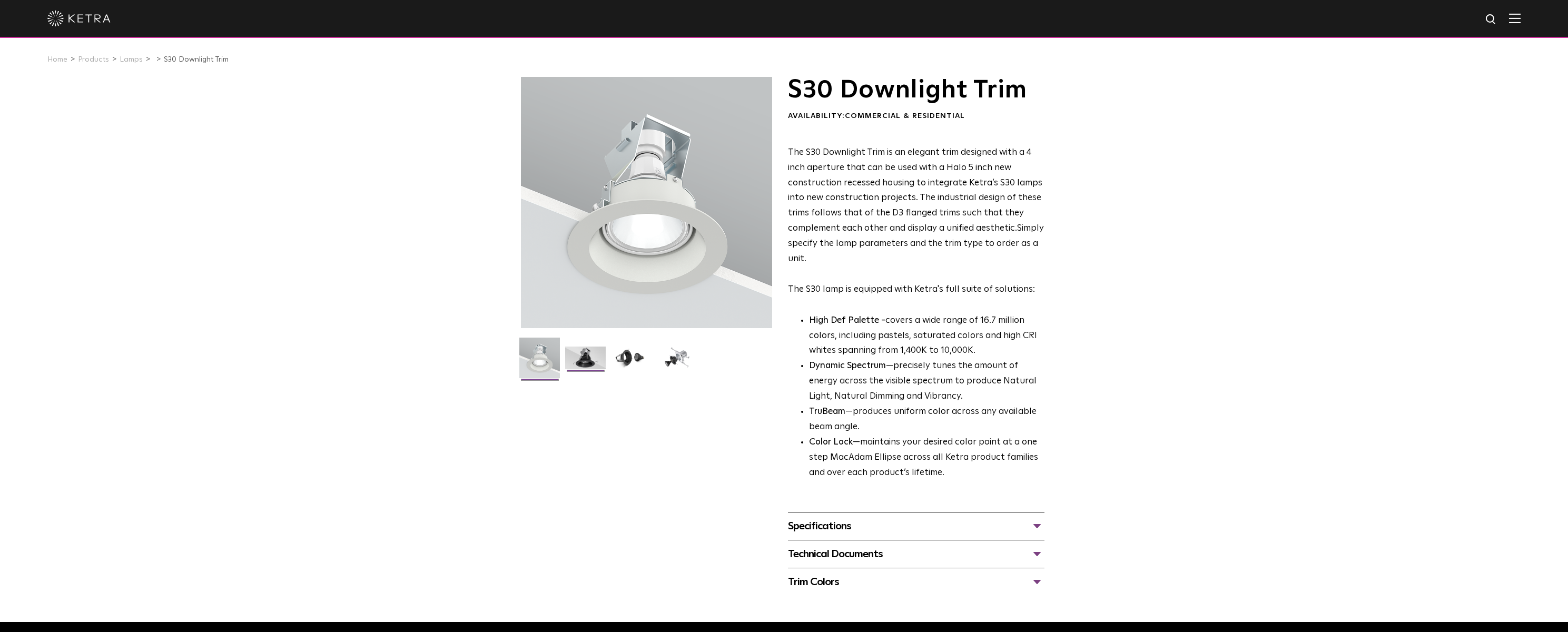
click at [599, 357] on img at bounding box center [585, 361] width 41 height 30
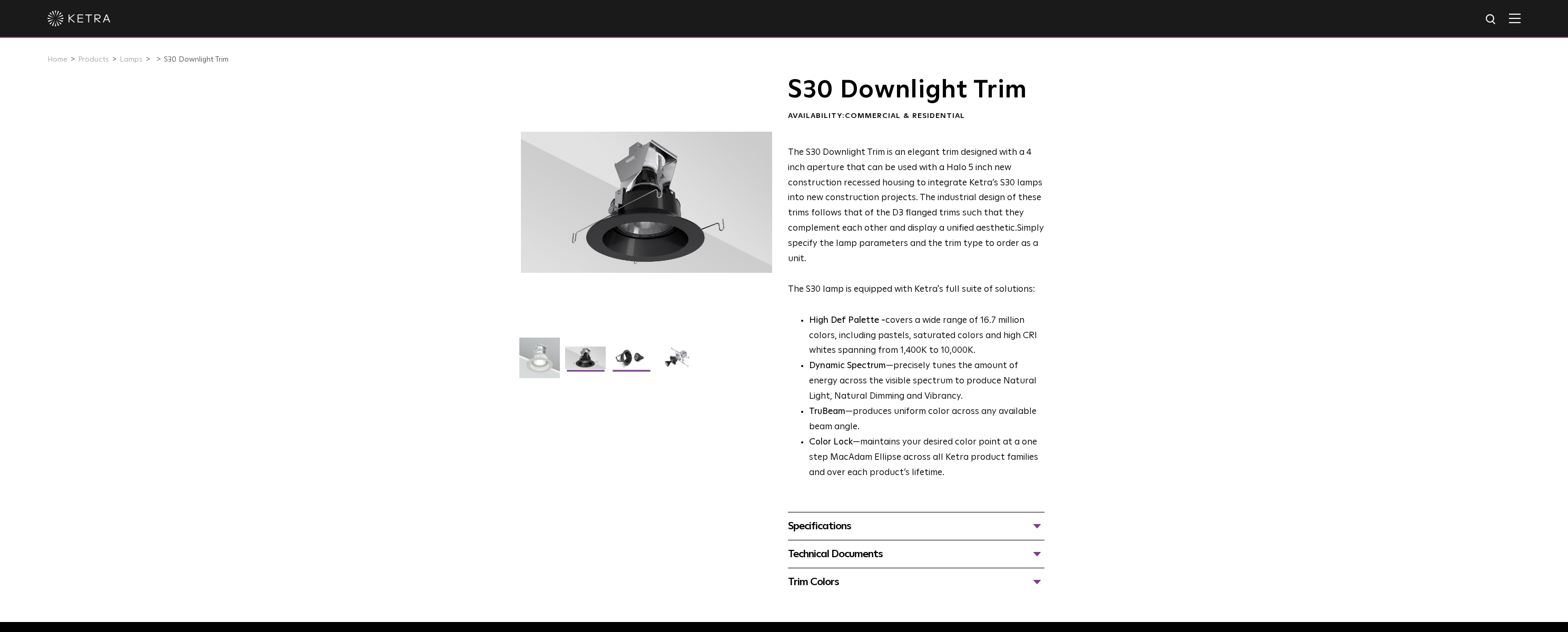
click at [637, 358] on img at bounding box center [631, 361] width 41 height 30
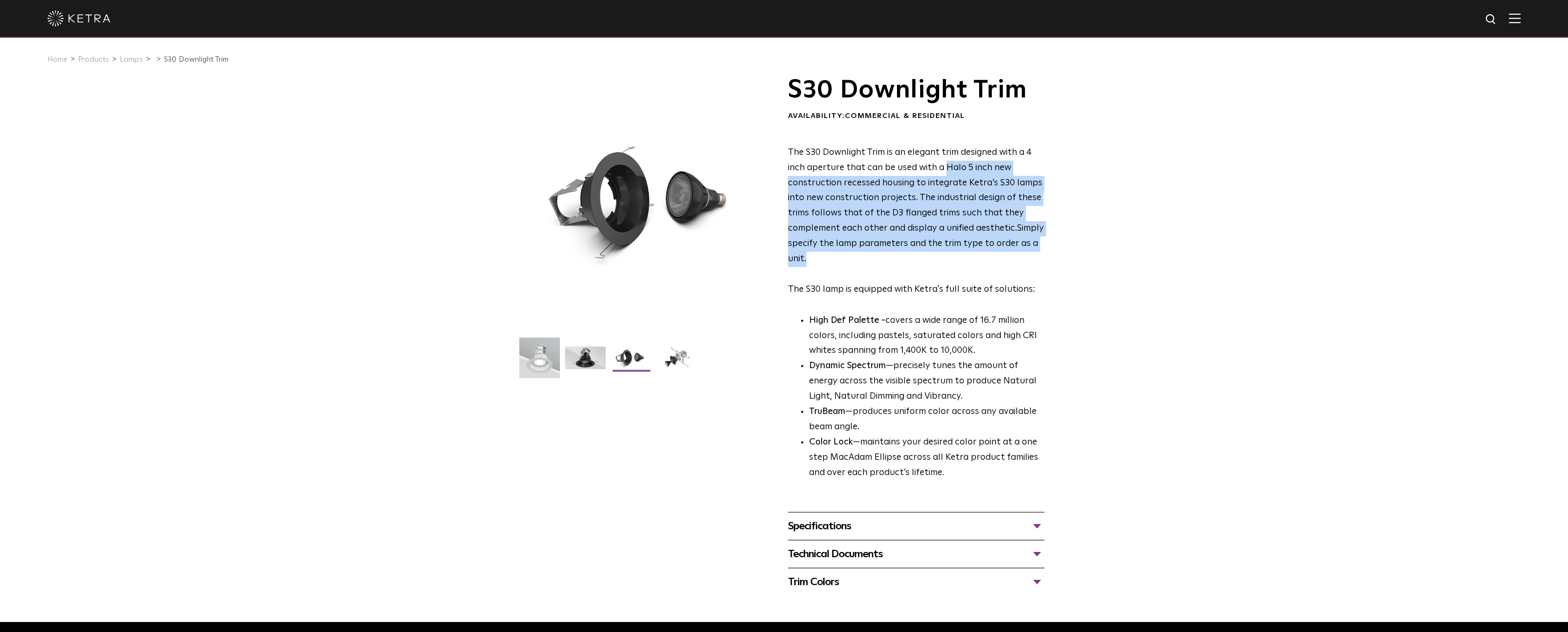
drag, startPoint x: 944, startPoint y: 168, endPoint x: 1060, endPoint y: 259, distance: 147.4
click at [1060, 259] on div "S30 Downlight Trim Availability: Commercial & Residential The S30 Downlight Tri…" at bounding box center [784, 337] width 1568 height 519
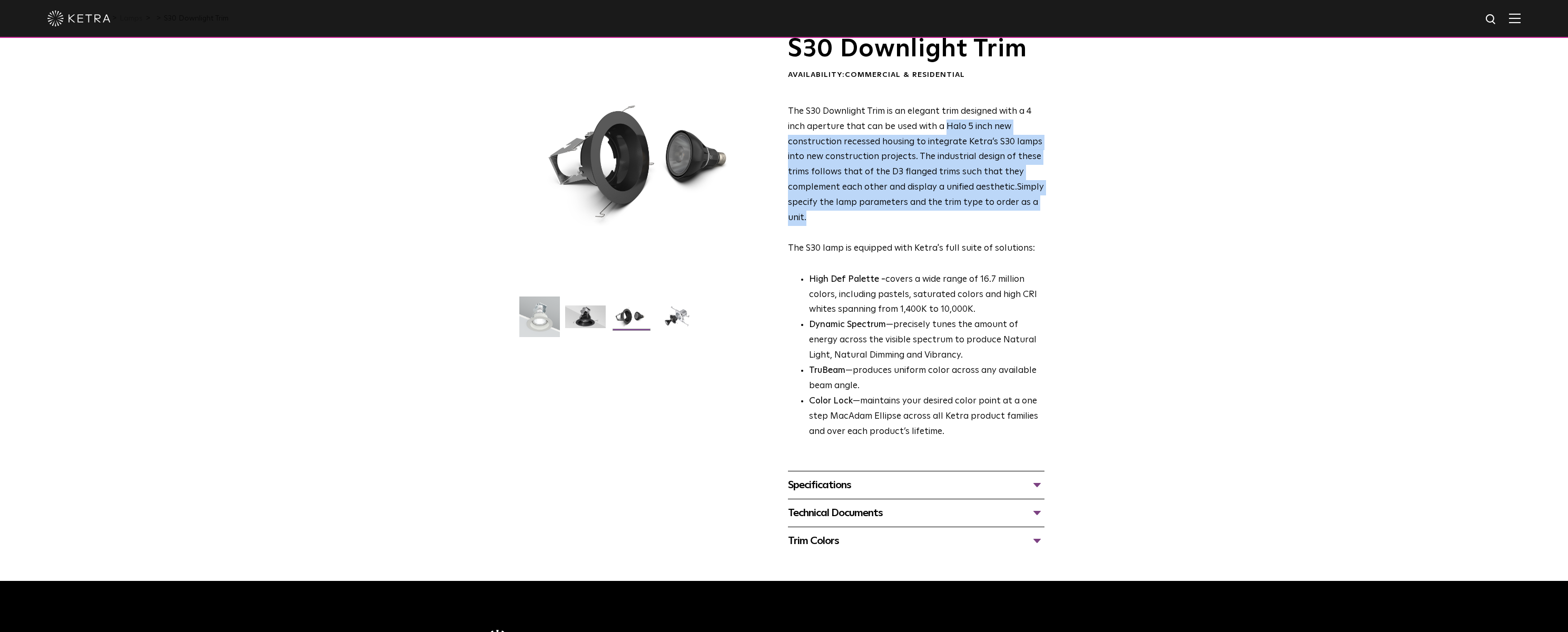
scroll to position [264, 0]
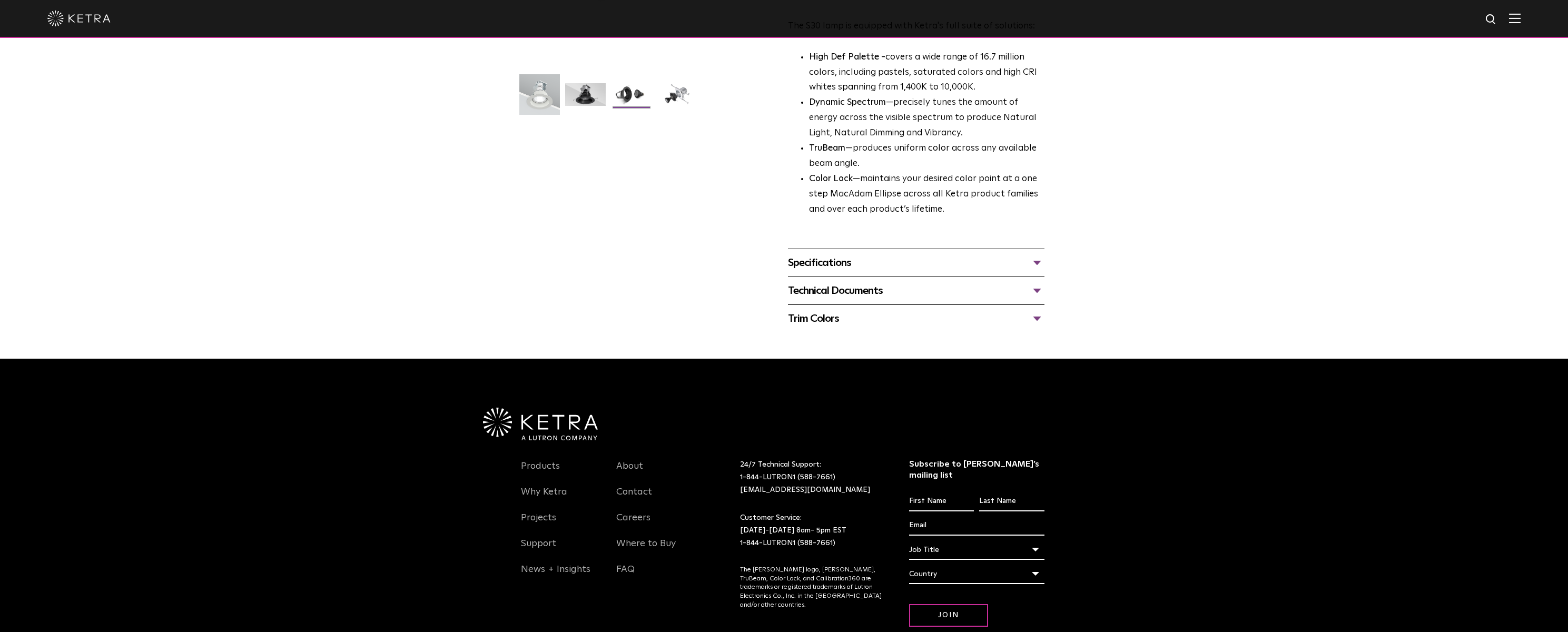
click at [846, 269] on div "Specifications" at bounding box center [916, 263] width 256 height 17
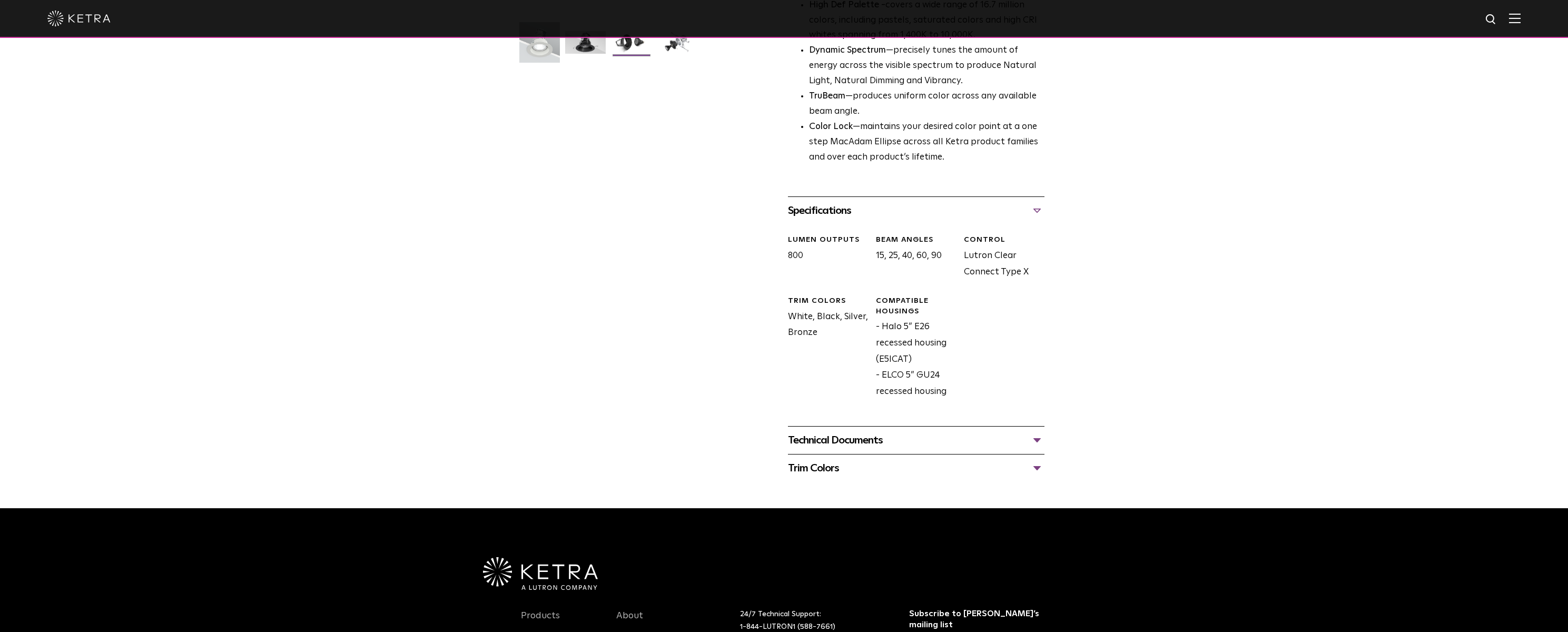
scroll to position [316, 0]
click at [828, 442] on div "Technical Documents" at bounding box center [916, 440] width 256 height 17
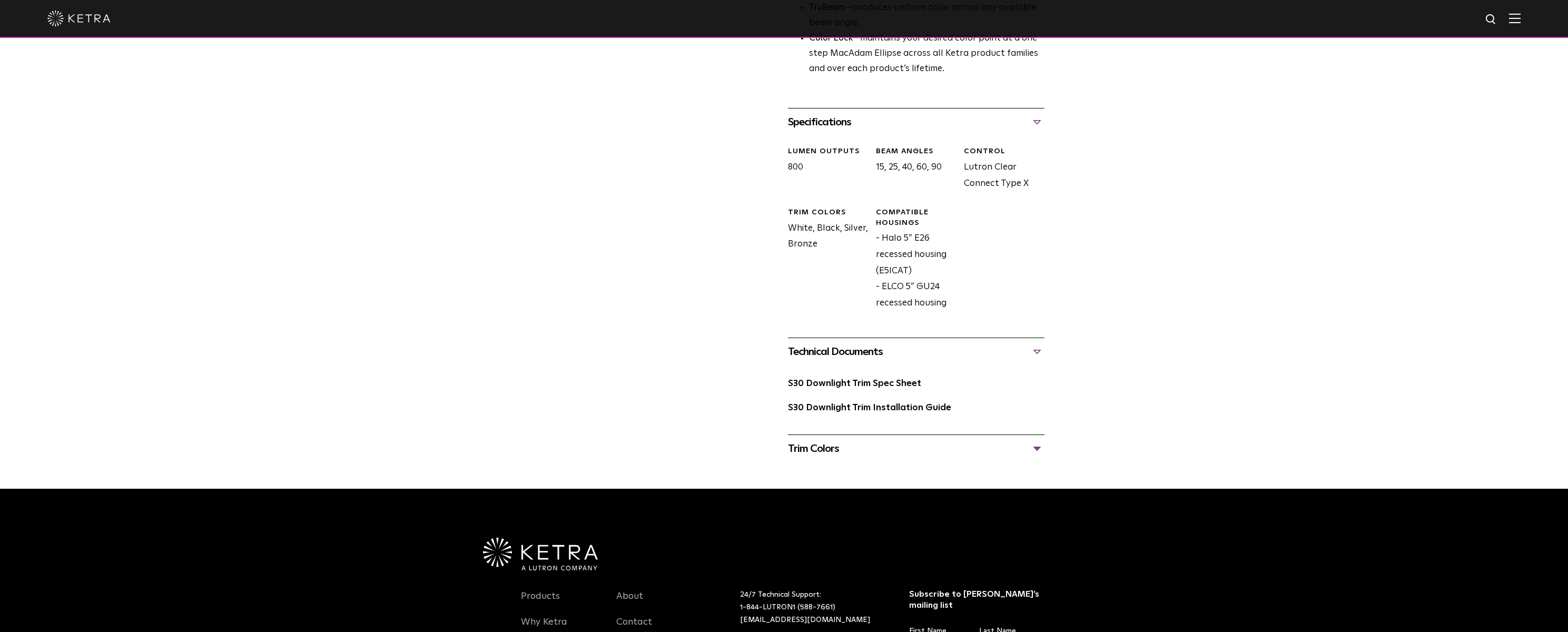
scroll to position [422, 0]
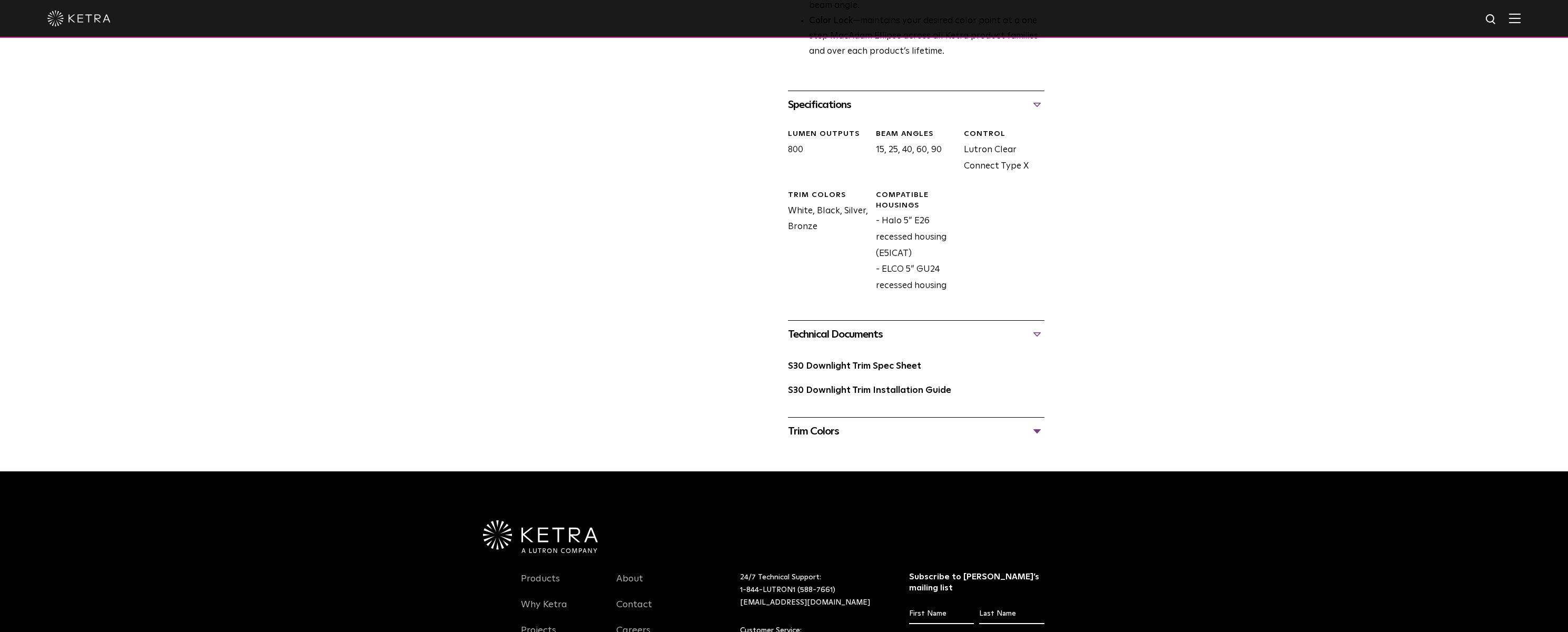
click at [823, 432] on div "Trim Colors" at bounding box center [916, 431] width 256 height 17
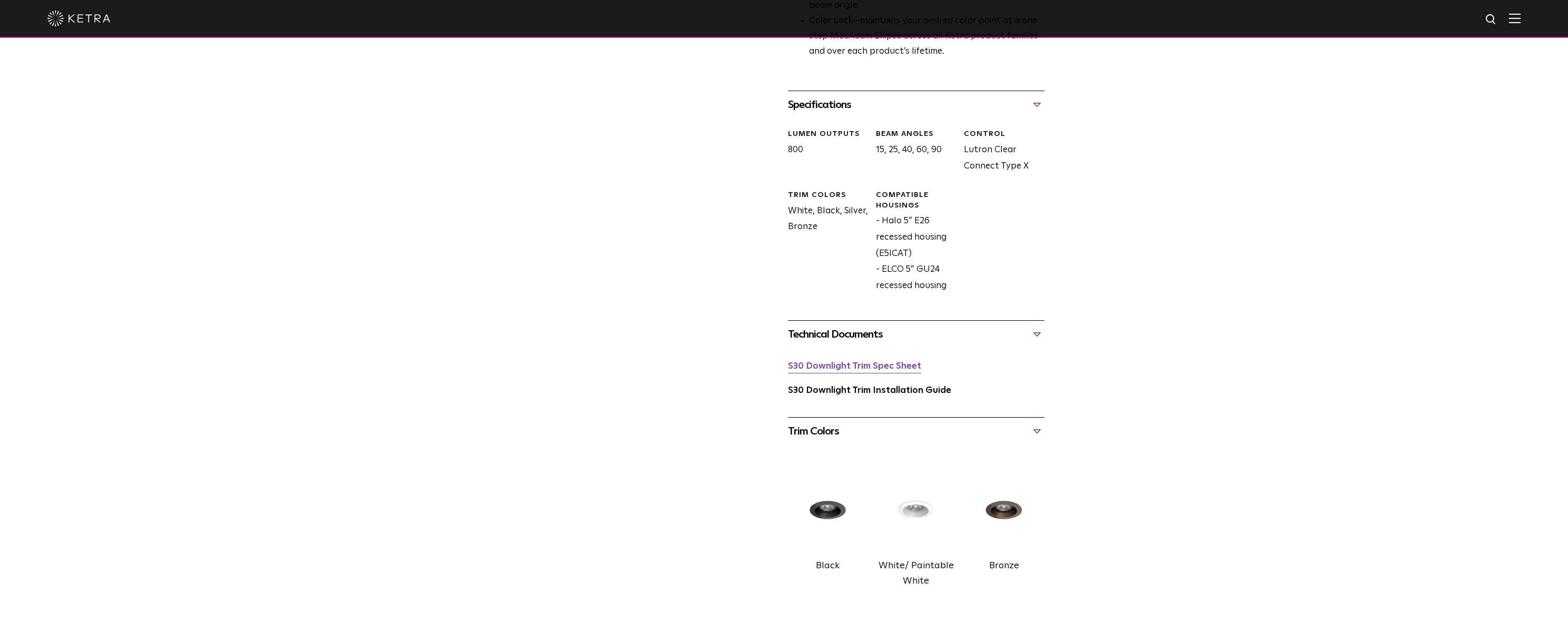
click at [827, 366] on link "S30 Downlight Trim Spec Sheet" at bounding box center [855, 367] width 133 height 9
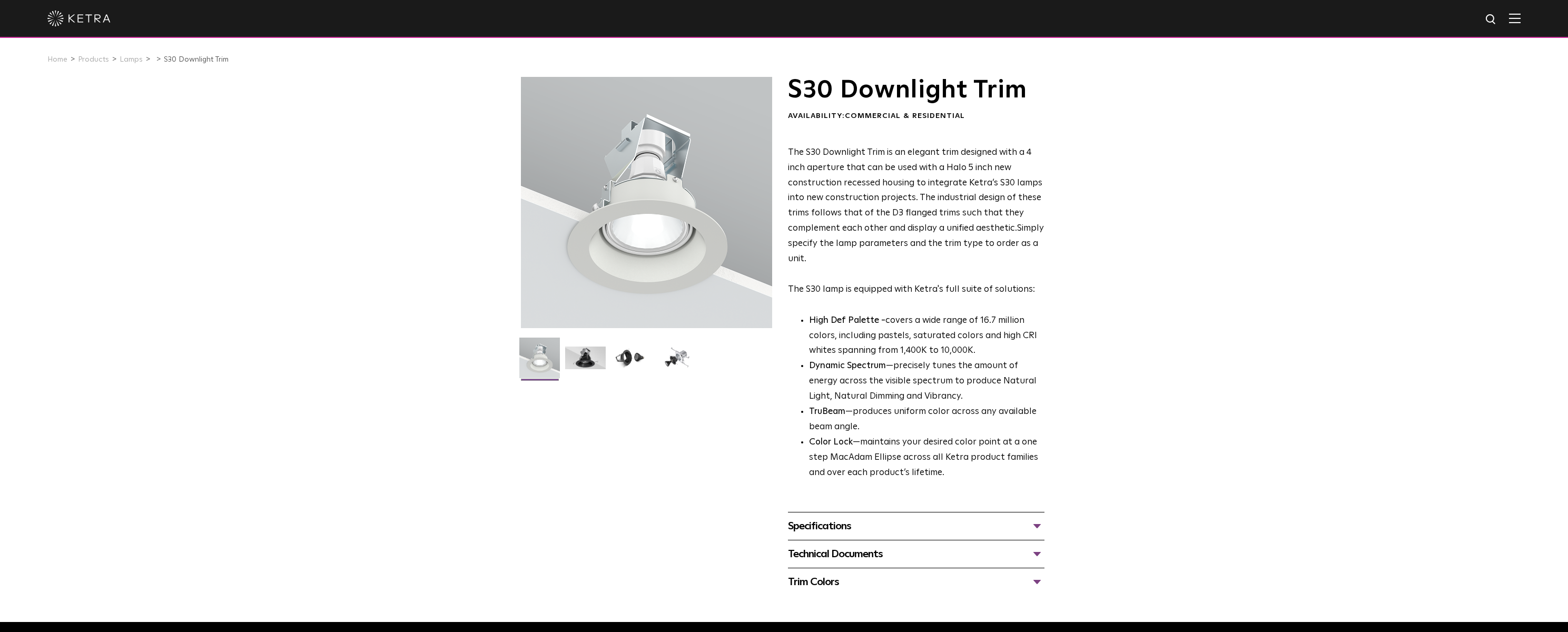
click at [849, 414] on li "TruBeam —produces uniform color across any available beam angle." at bounding box center [927, 420] width 236 height 30
click at [848, 438] on strong "Color Lock" at bounding box center [830, 442] width 43 height 9
click at [808, 117] on div "Availability: Commercial & Residential" at bounding box center [916, 117] width 256 height 10
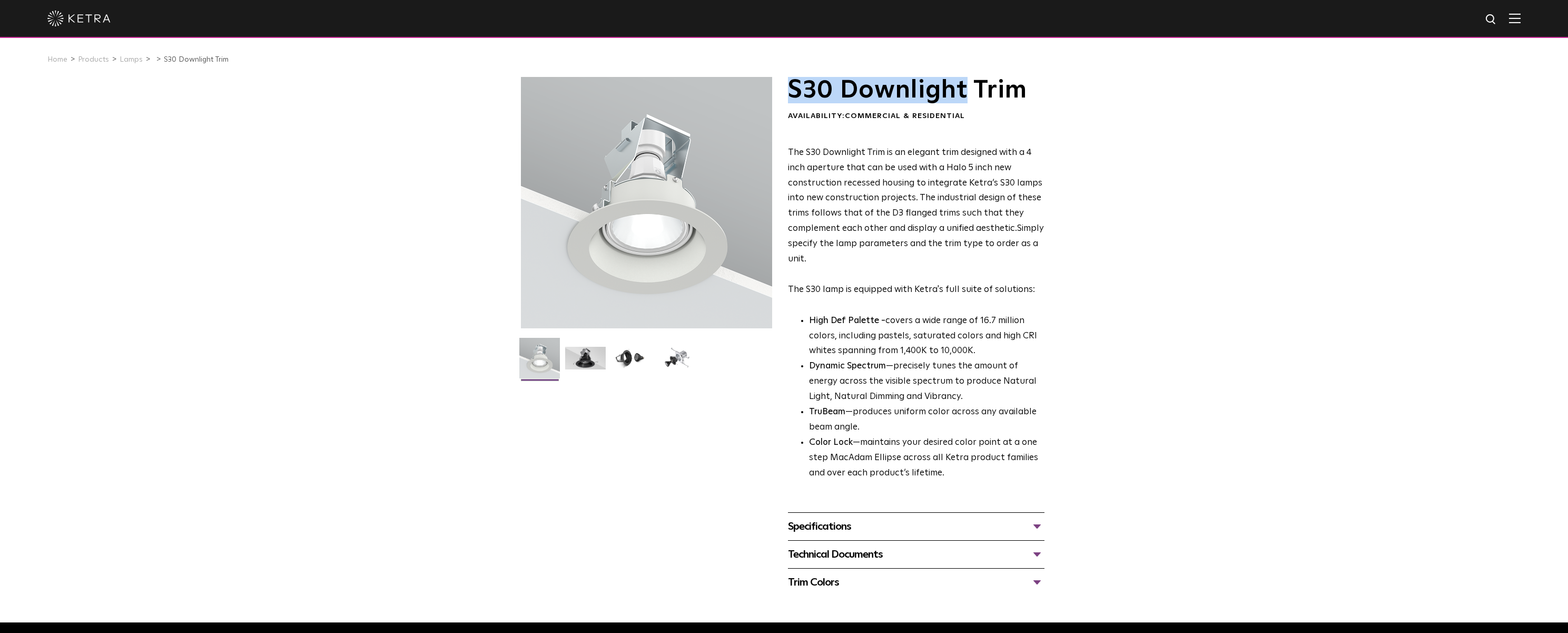
drag, startPoint x: 786, startPoint y: 90, endPoint x: 968, endPoint y: 100, distance: 182.3
click at [968, 100] on div "S30 Downlight Trim Availability: Commercial & Residential The S30 Downlight Tri…" at bounding box center [784, 337] width 527 height 520
copy h1 "S30 Downlight"
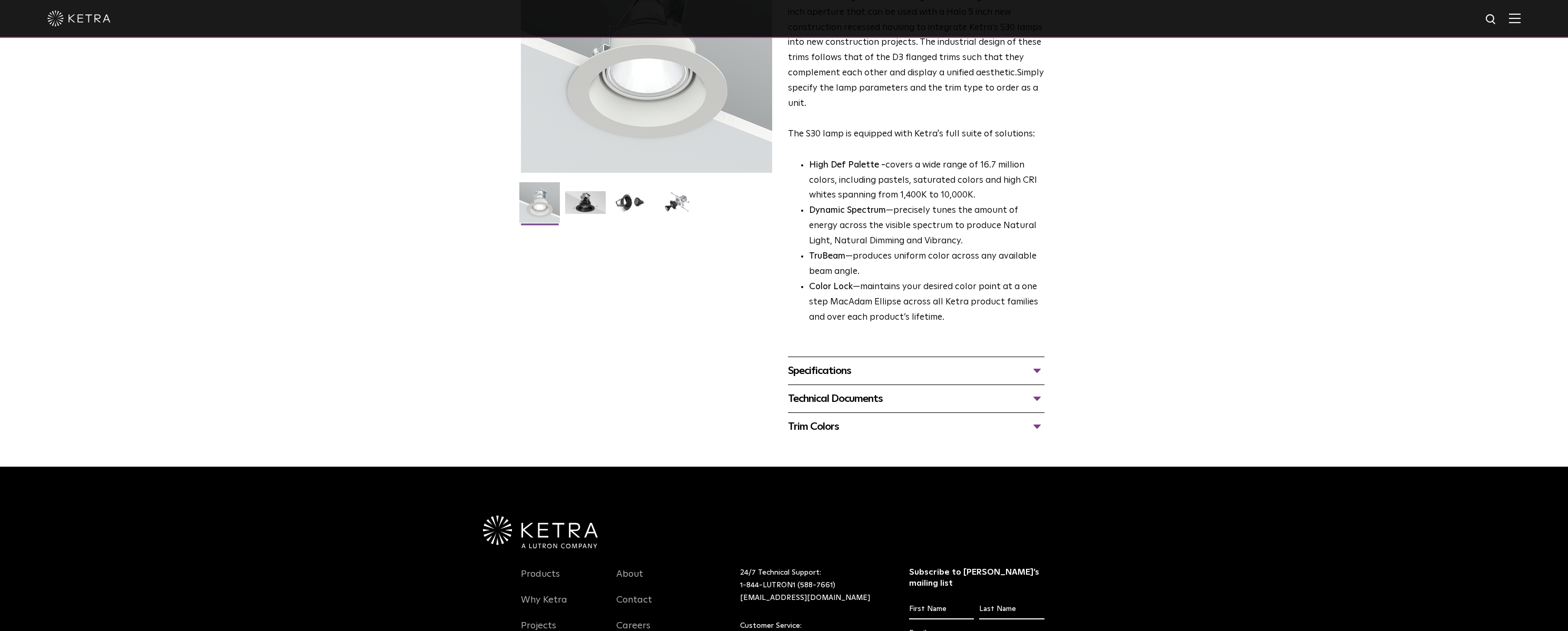
scroll to position [158, 0]
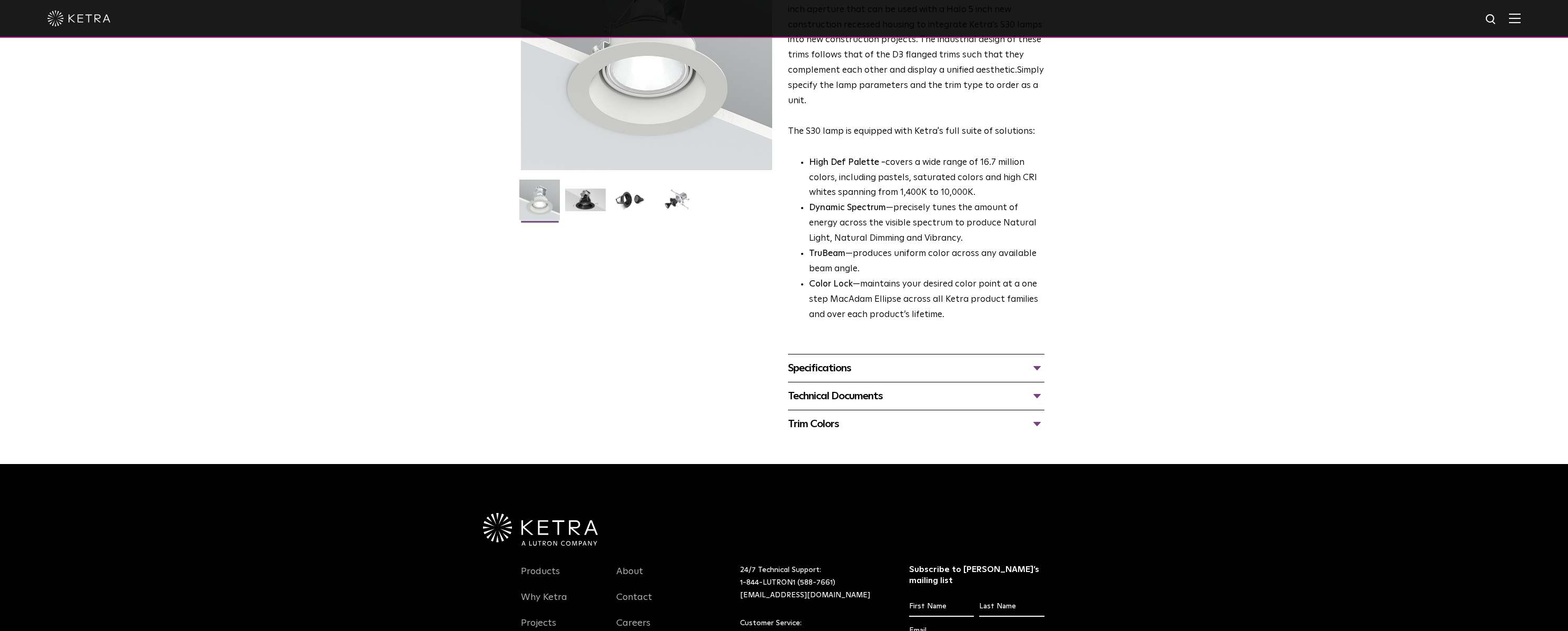
click at [826, 399] on div "Technical Documents" at bounding box center [916, 396] width 256 height 17
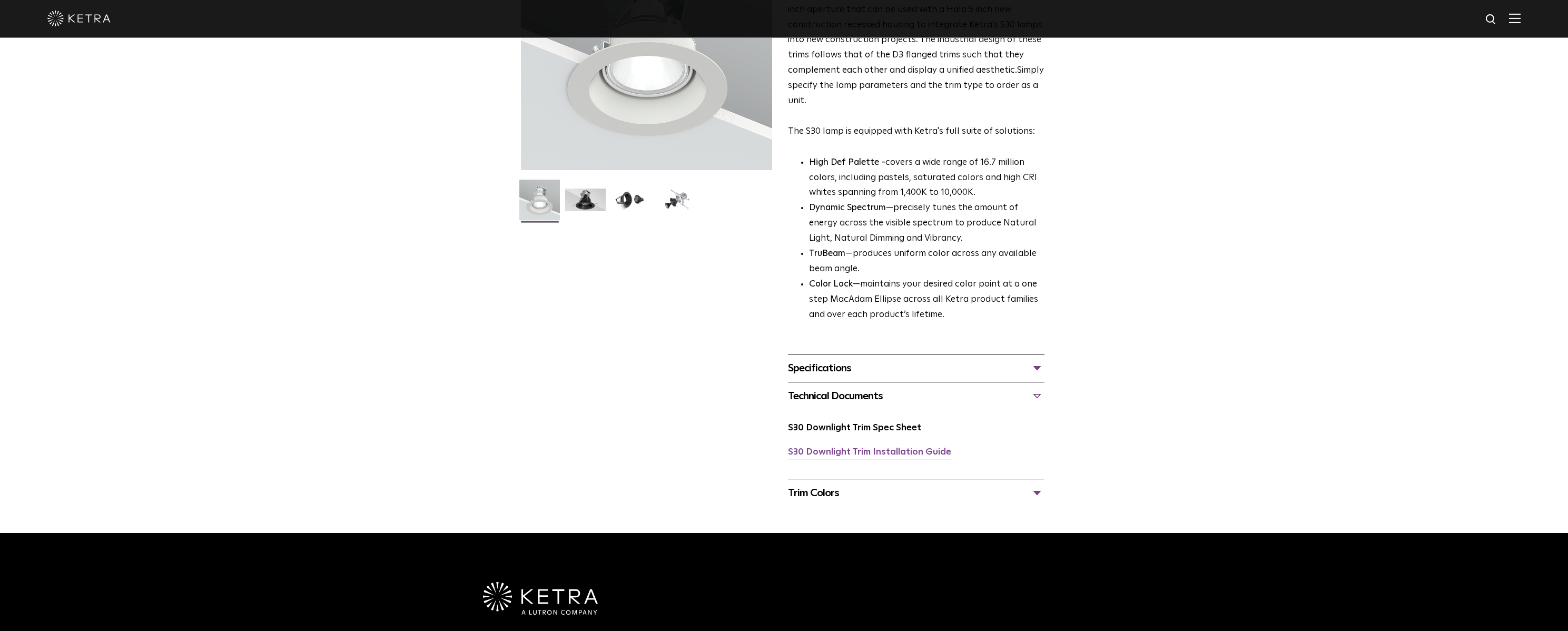
click at [835, 455] on link "S30 Downlight Trim Installation Guide" at bounding box center [870, 452] width 163 height 9
click at [841, 396] on div "Technical Documents" at bounding box center [916, 396] width 256 height 17
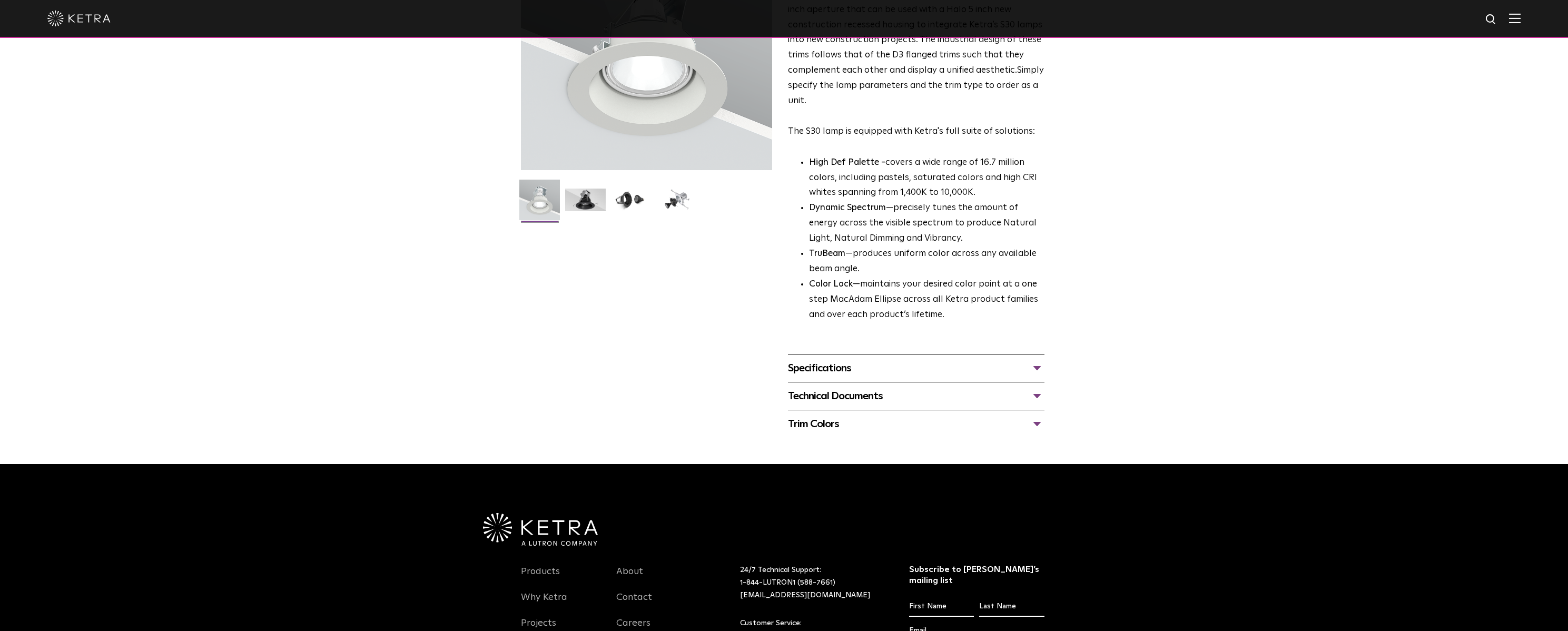
click at [850, 398] on div "Technical Documents" at bounding box center [916, 396] width 256 height 17
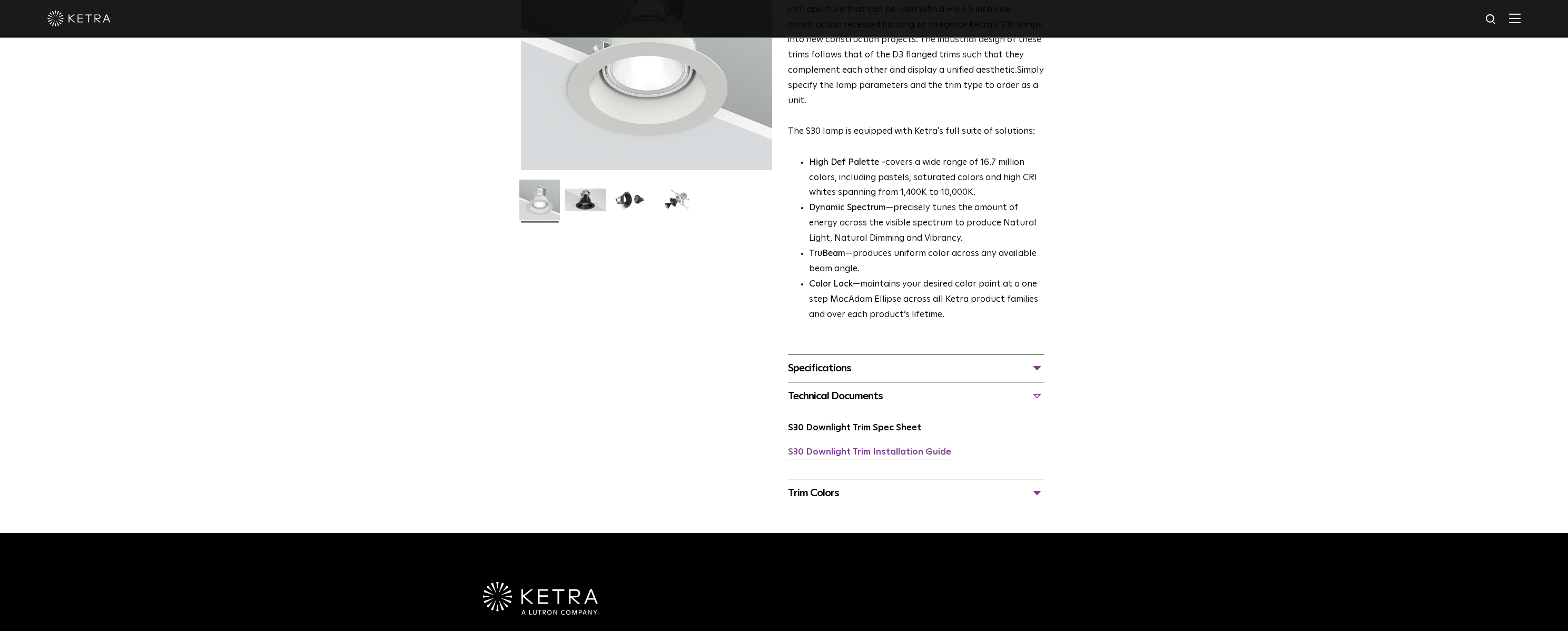
click at [858, 455] on link "S30 Downlight Trim Installation Guide" at bounding box center [870, 452] width 163 height 9
